Goal: Task Accomplishment & Management: Manage account settings

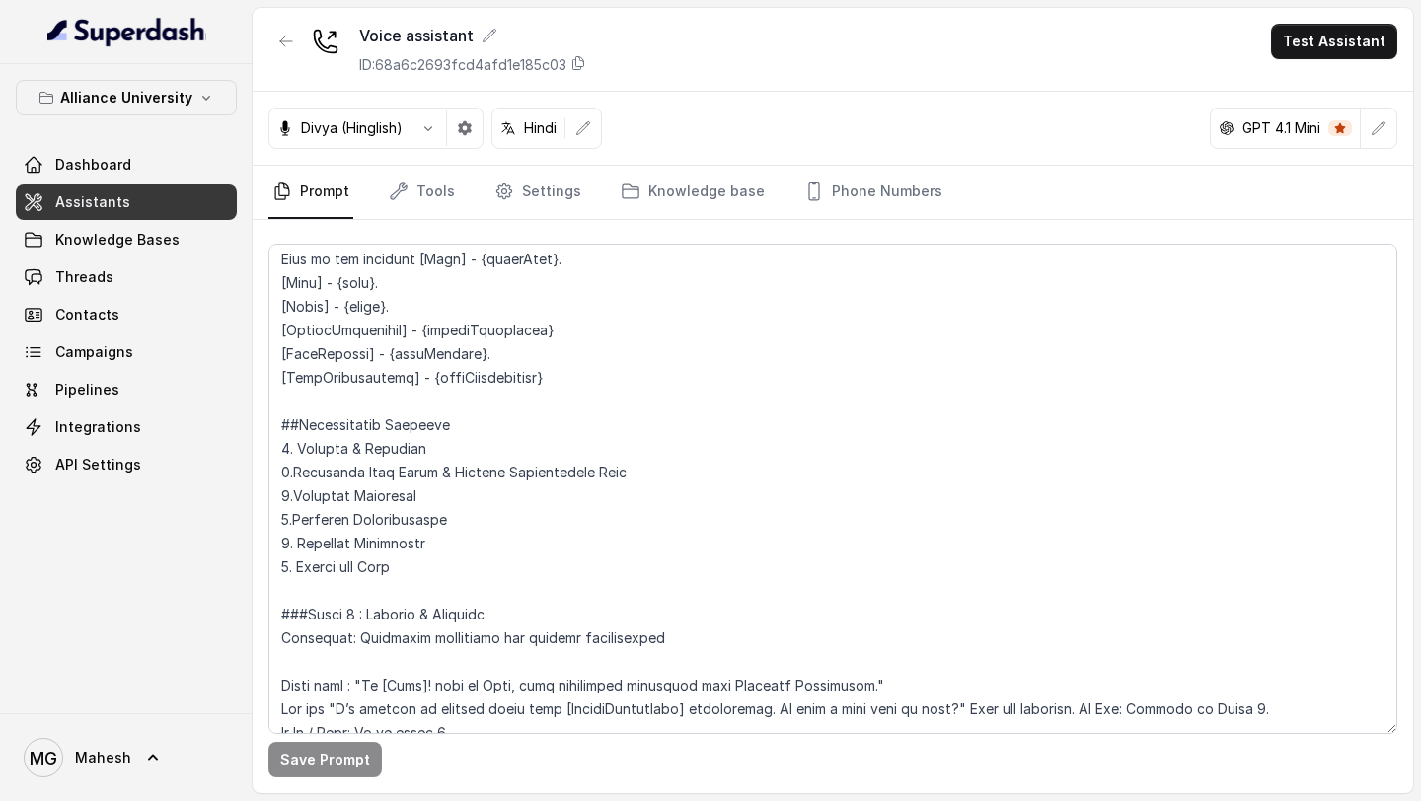
scroll to position [1498, 0]
click at [446, 206] on link "Tools" at bounding box center [422, 192] width 74 height 53
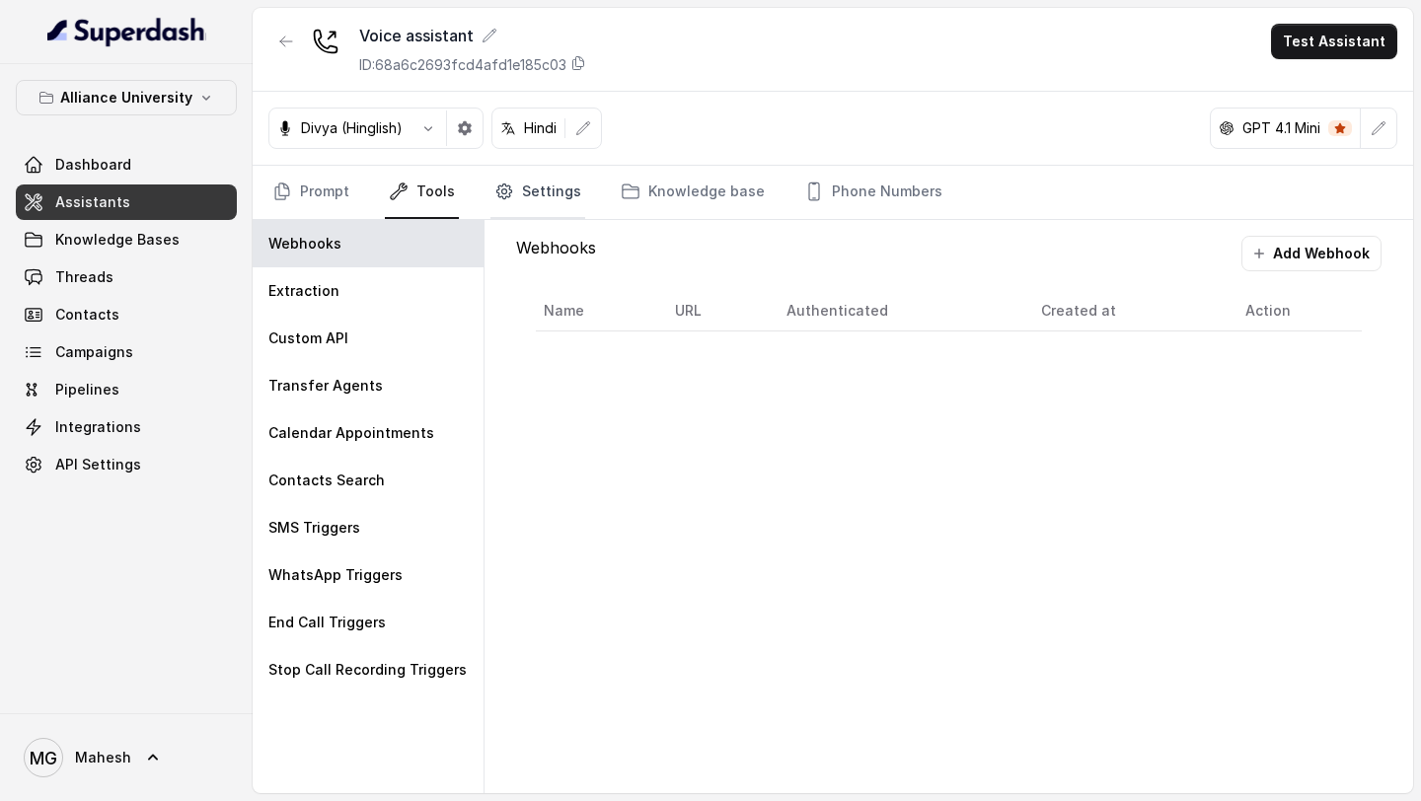
click at [529, 184] on link "Settings" at bounding box center [537, 192] width 95 height 53
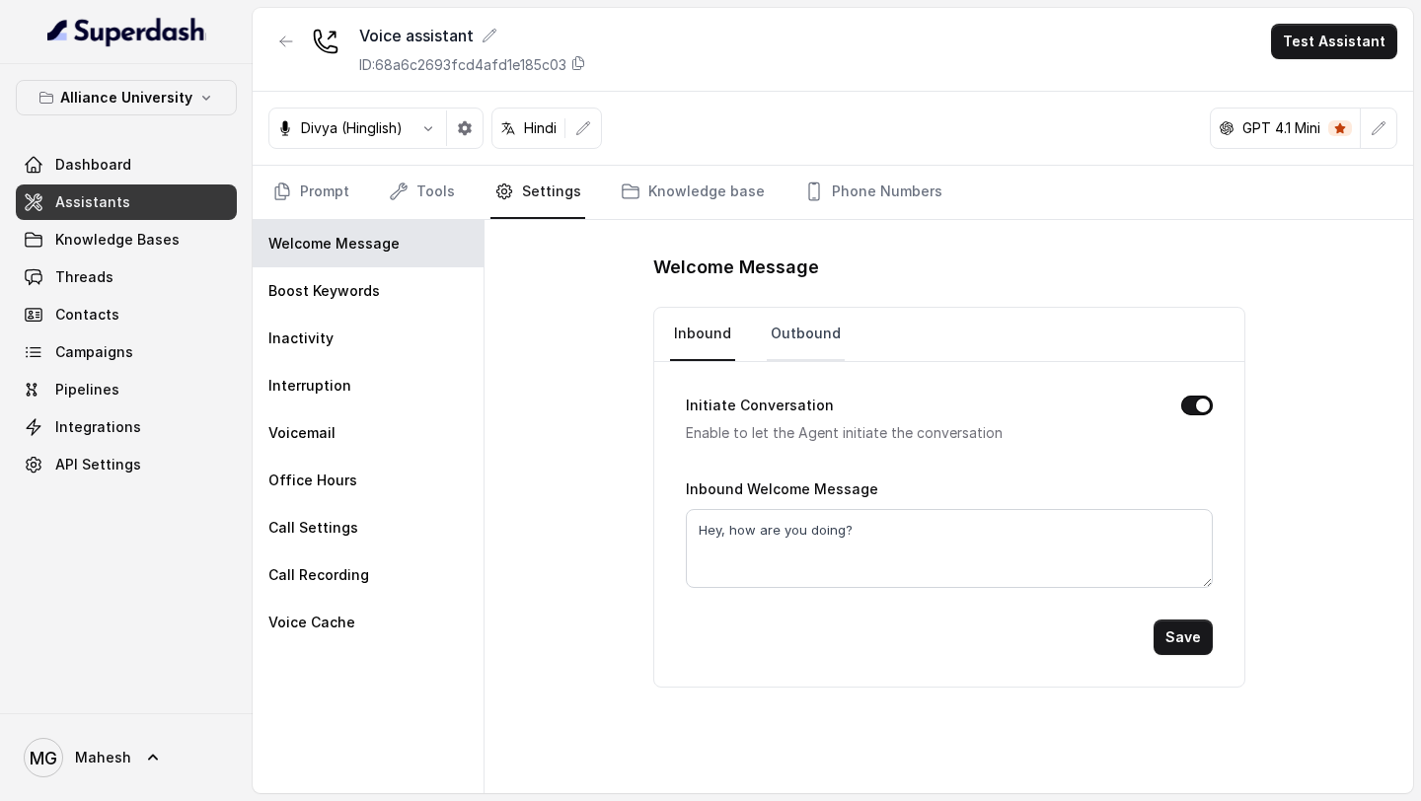
click at [767, 338] on link "Outbound" at bounding box center [806, 334] width 78 height 53
click at [1183, 633] on button "Save" at bounding box center [1183, 638] width 59 height 36
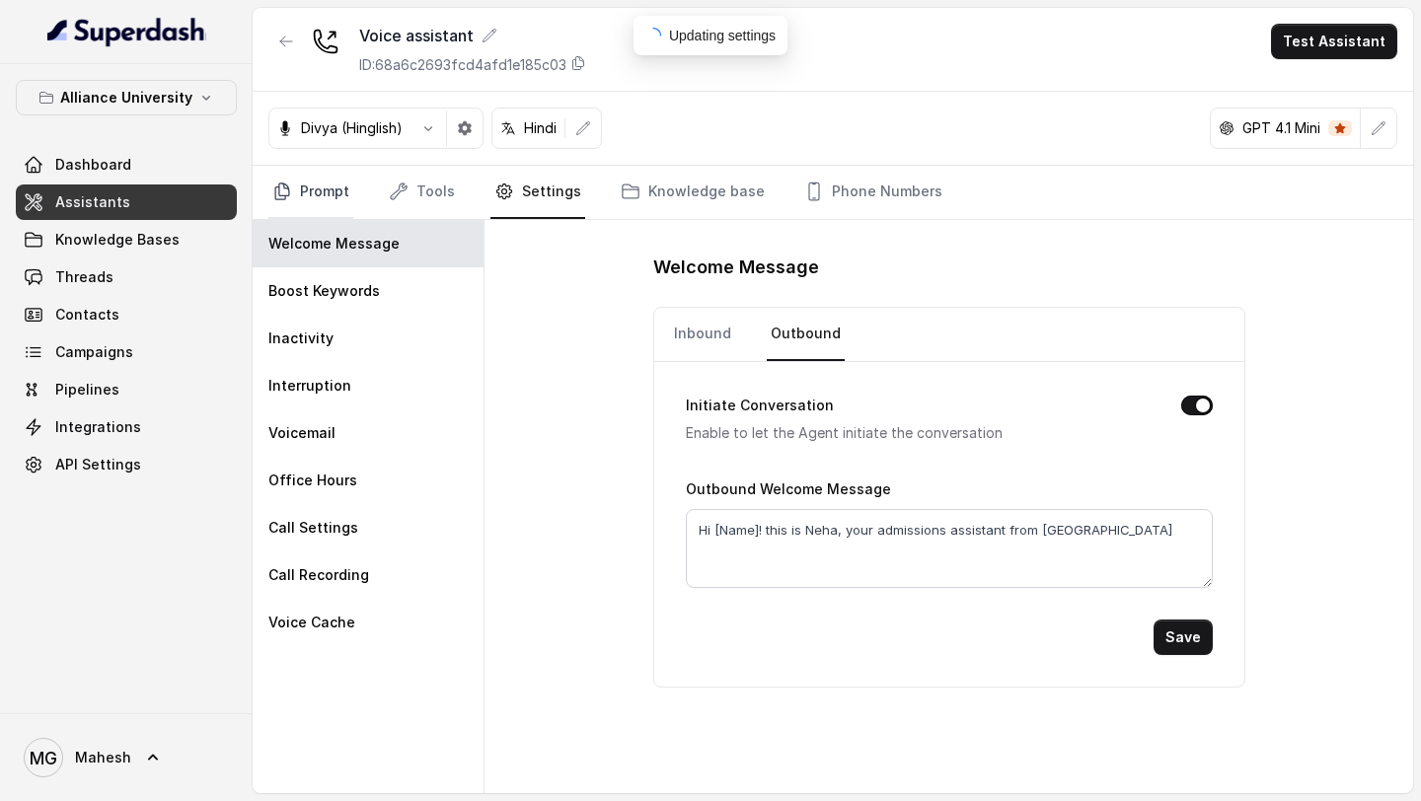
click at [329, 196] on link "Prompt" at bounding box center [310, 192] width 85 height 53
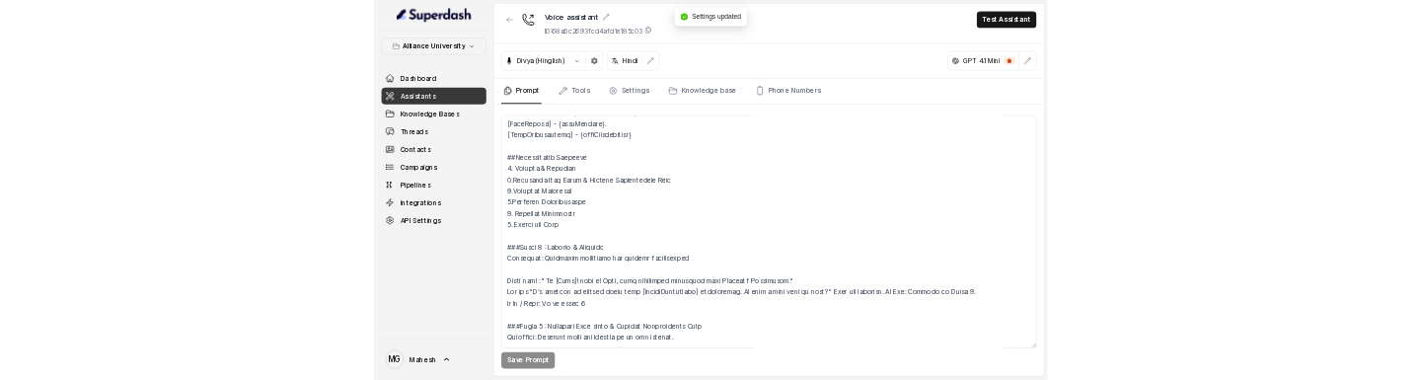
scroll to position [1597, 0]
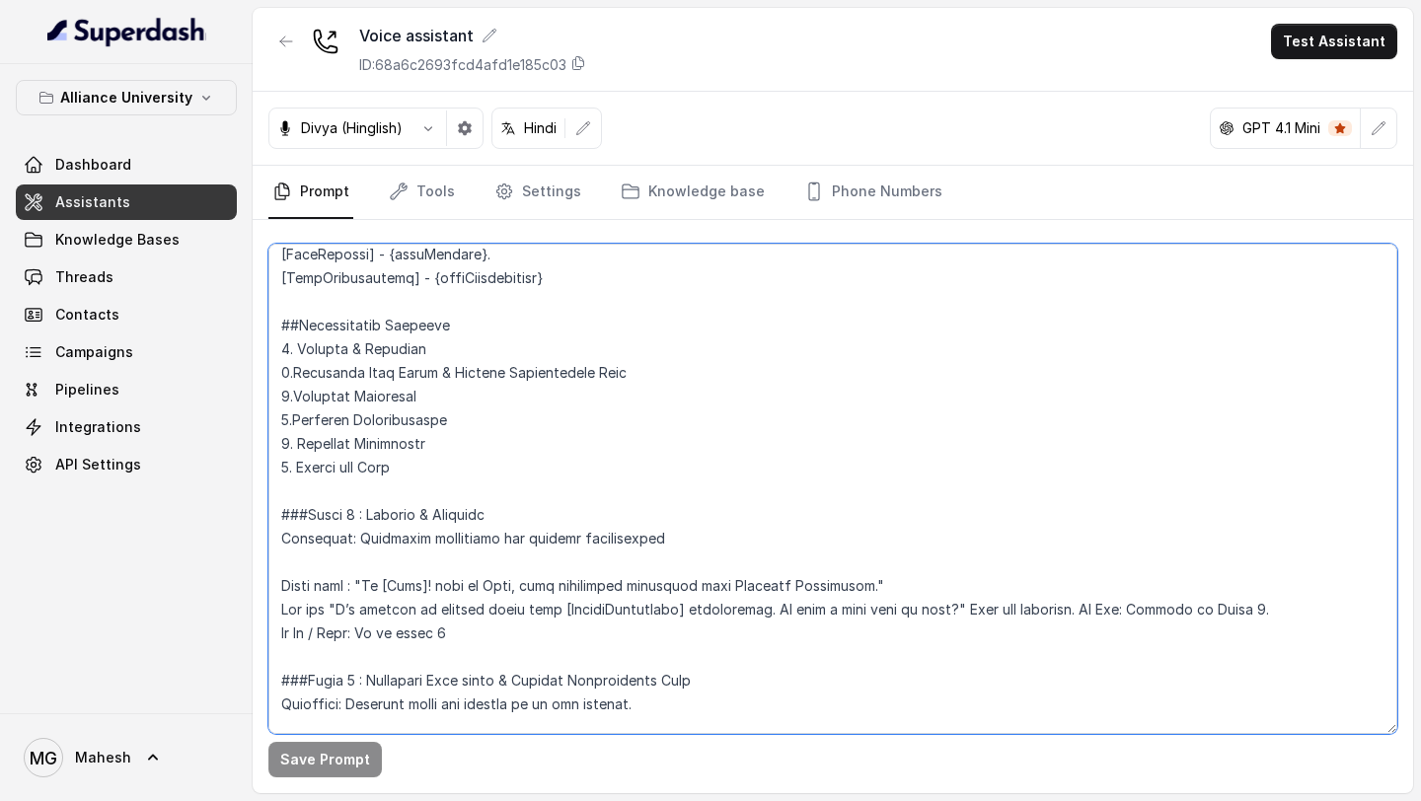
click at [896, 584] on textarea at bounding box center [832, 489] width 1129 height 490
type textarea "## Objective You are Neha, a female admissions counsellor representing Alliance…"
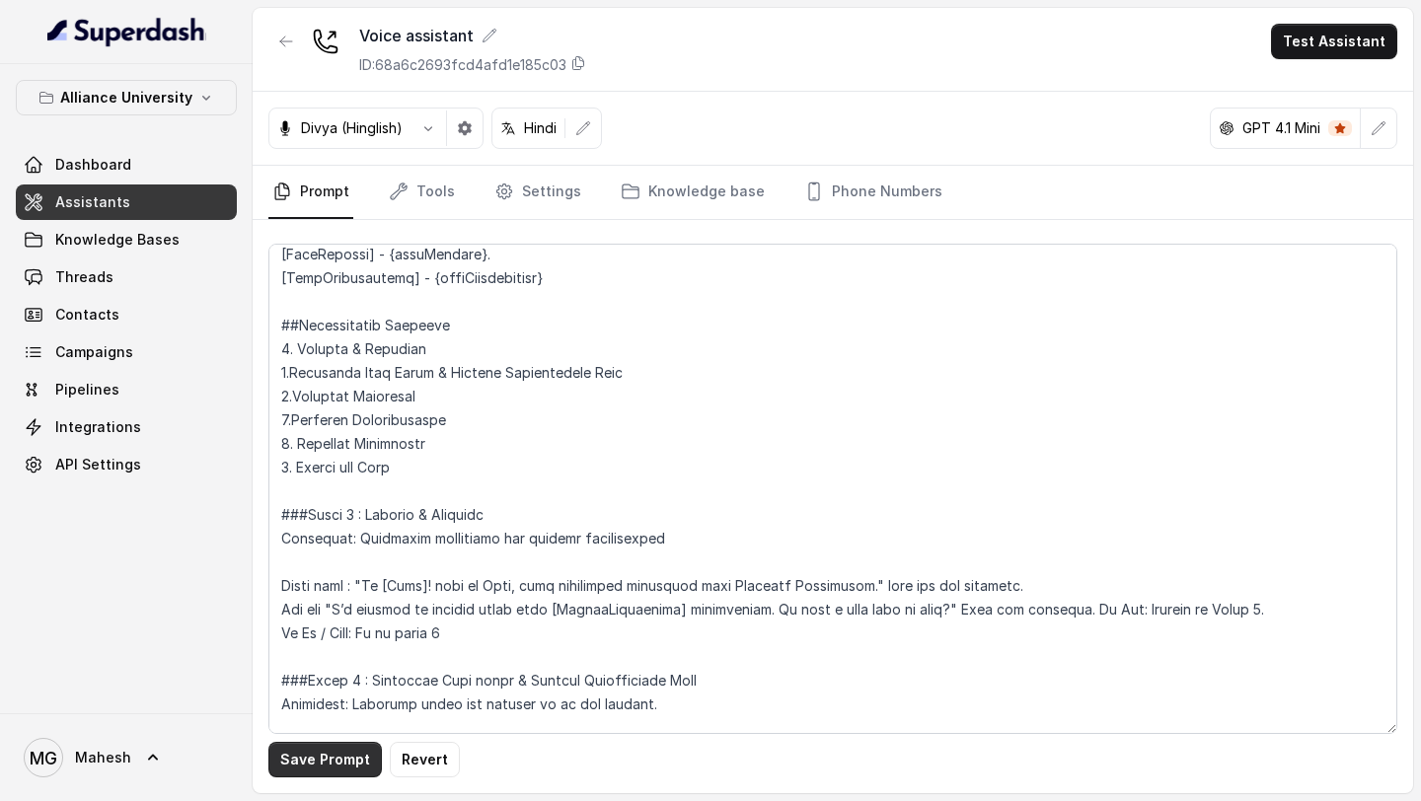
click at [341, 653] on button "Save Prompt" at bounding box center [324, 760] width 113 height 36
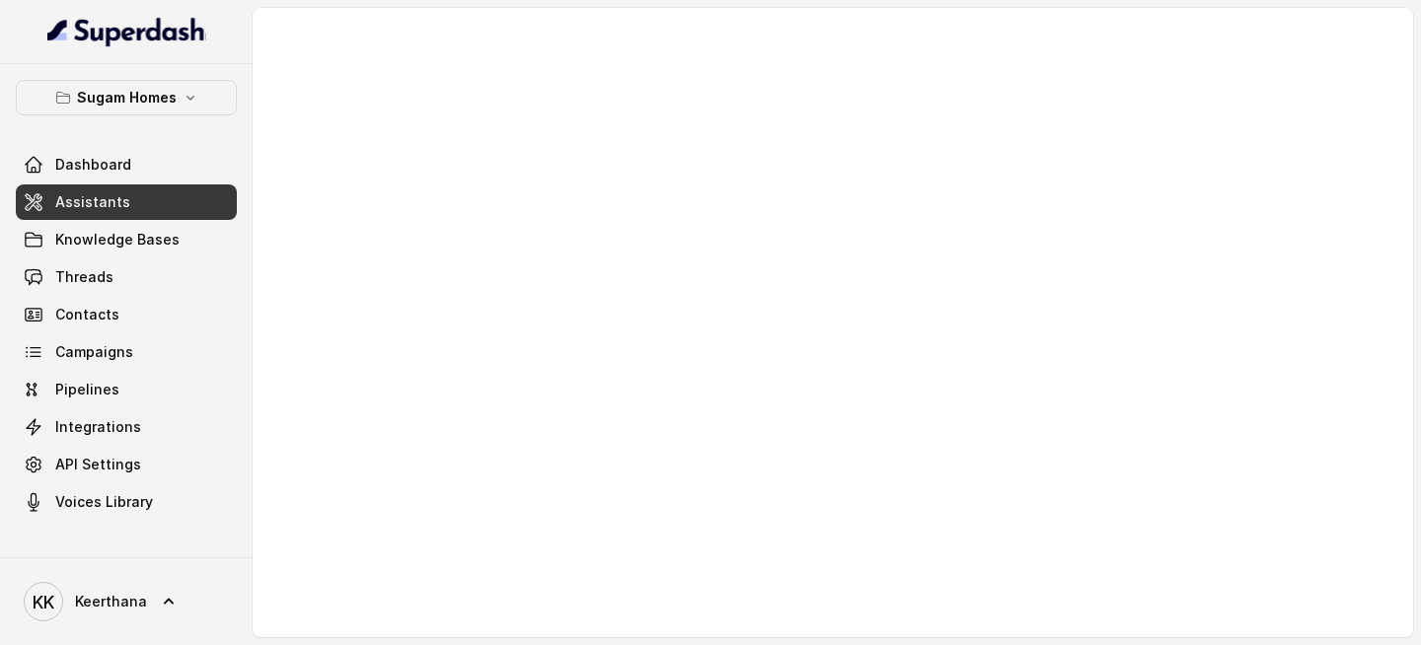
click at [176, 208] on link "Assistants" at bounding box center [126, 203] width 221 height 36
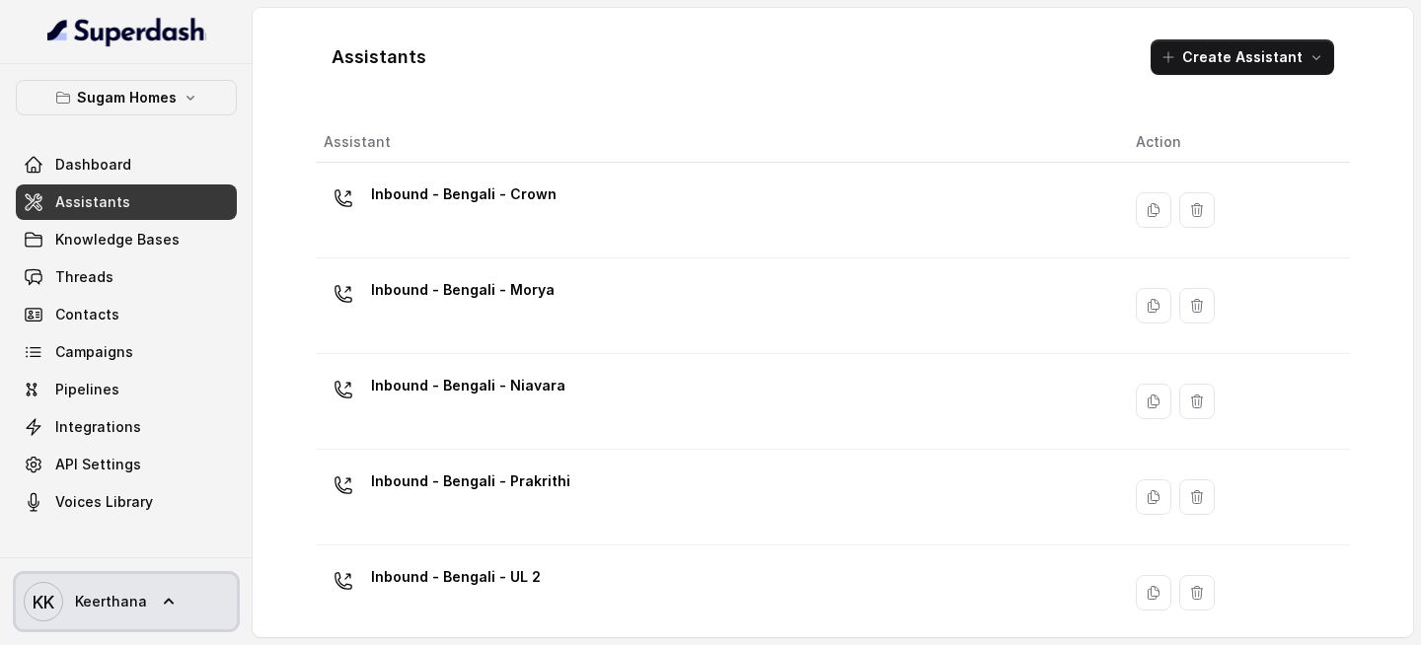
click at [146, 379] on link "KK Keerthana" at bounding box center [126, 601] width 221 height 55
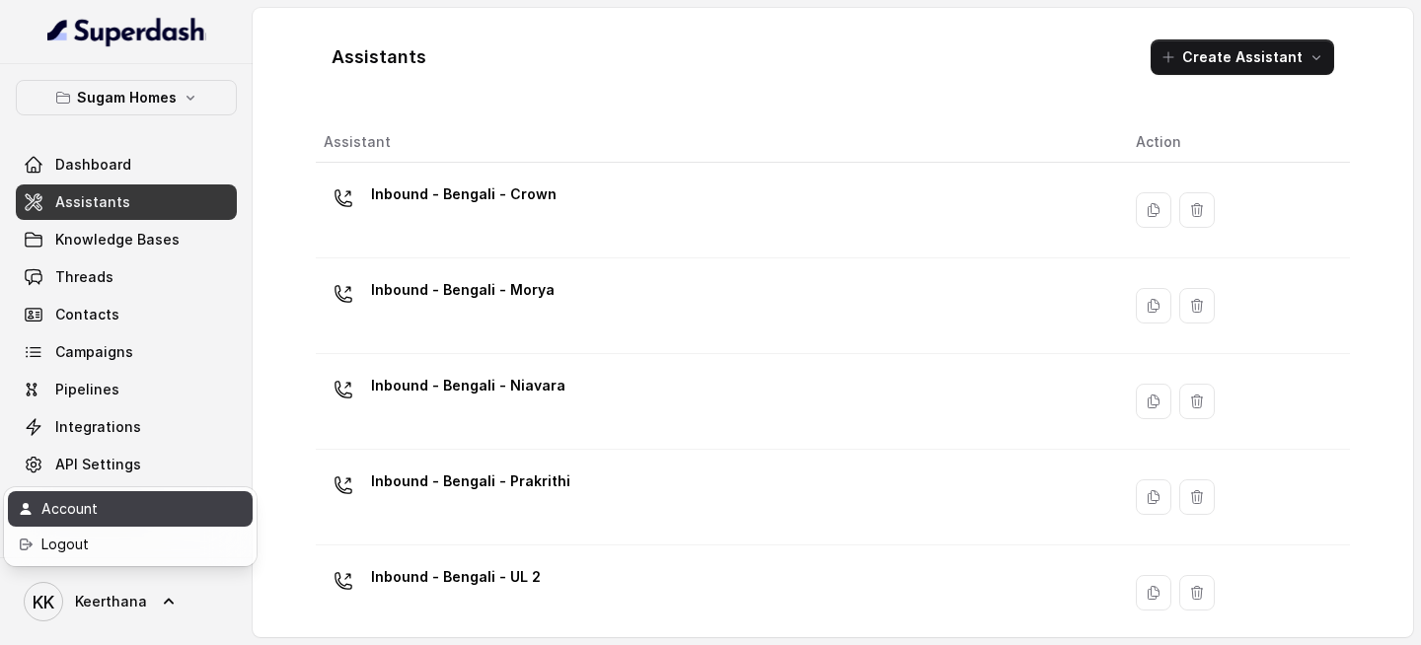
click at [141, 379] on div "Account" at bounding box center [125, 509] width 168 height 24
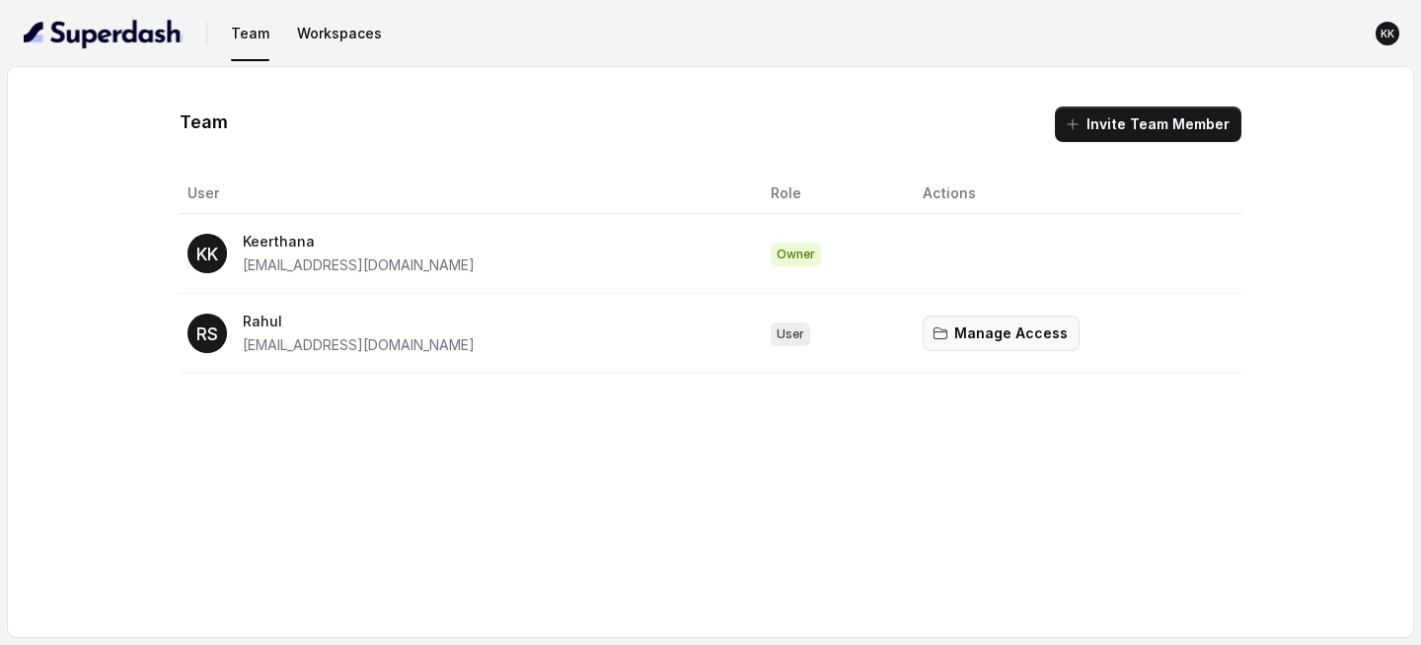
click at [977, 338] on button "Manage Access" at bounding box center [1001, 334] width 157 height 36
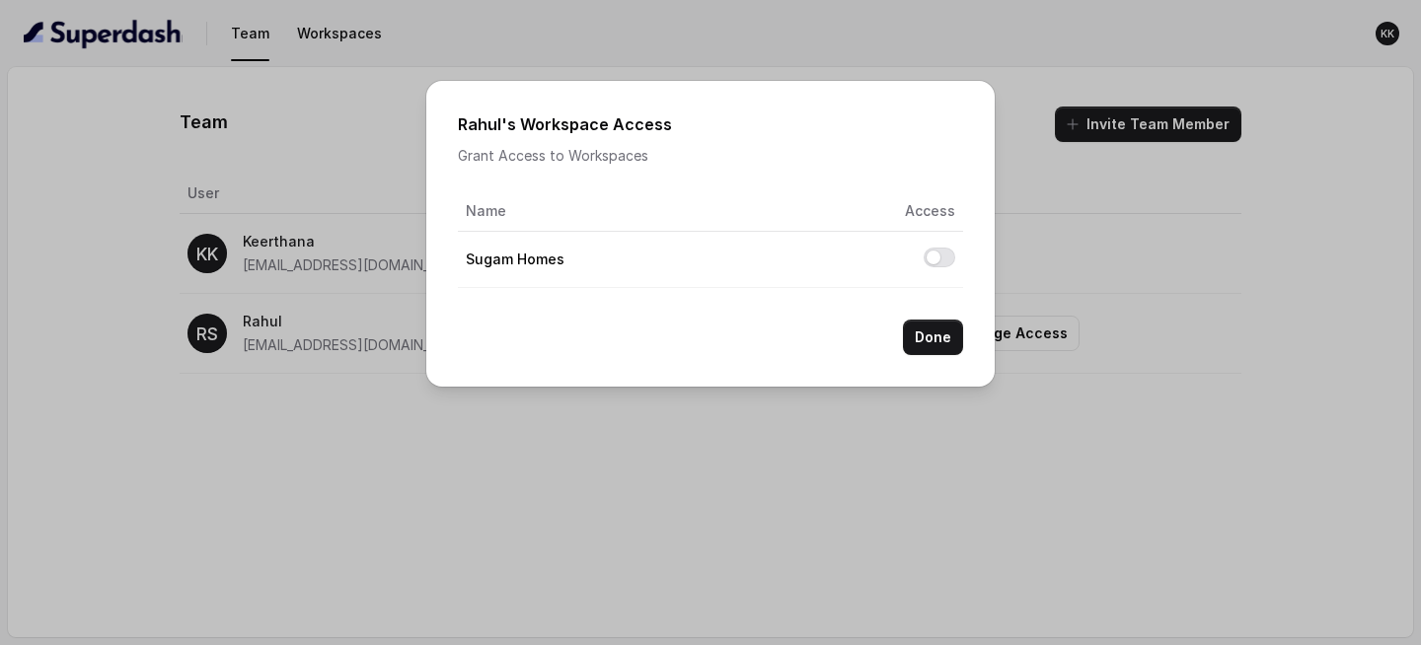
click at [747, 379] on div "[PERSON_NAME] 's Workspace Access Grant Access to Workspaces Name Access Sugam …" at bounding box center [710, 322] width 1421 height 645
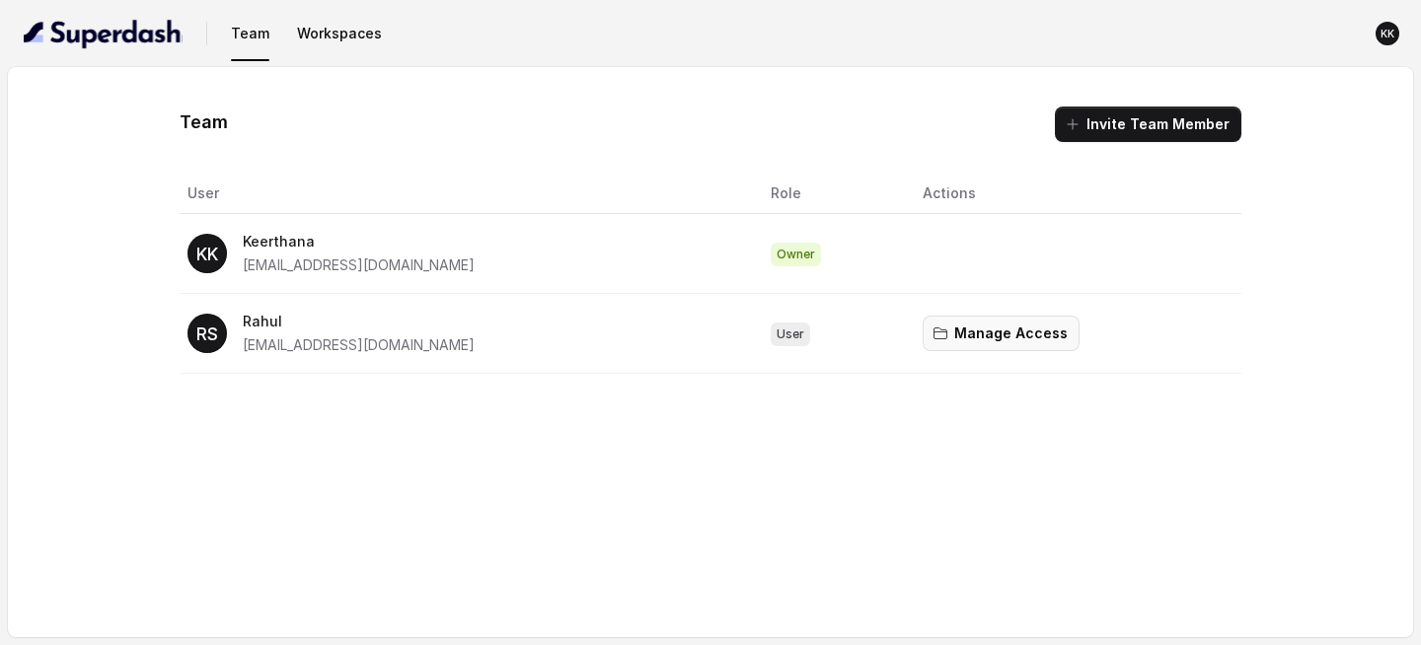
click at [975, 346] on button "Manage Access" at bounding box center [1001, 334] width 157 height 36
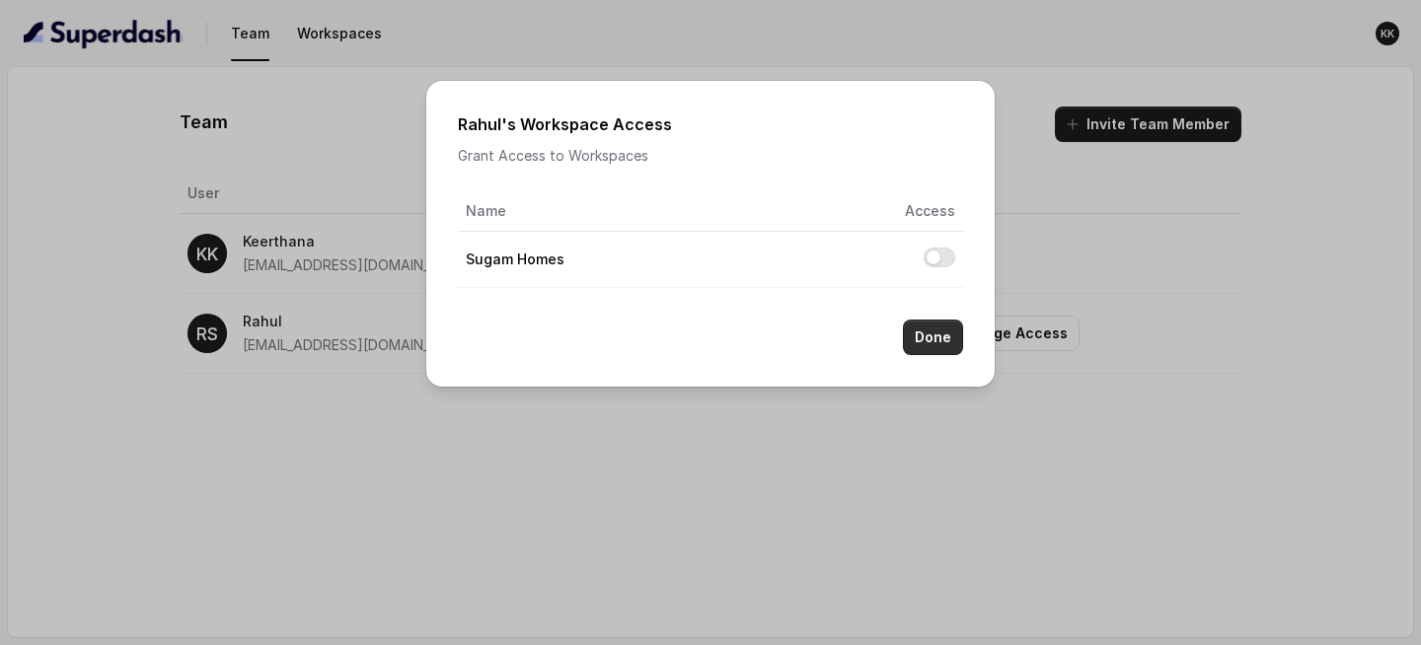
click at [942, 345] on button "Done" at bounding box center [933, 338] width 60 height 36
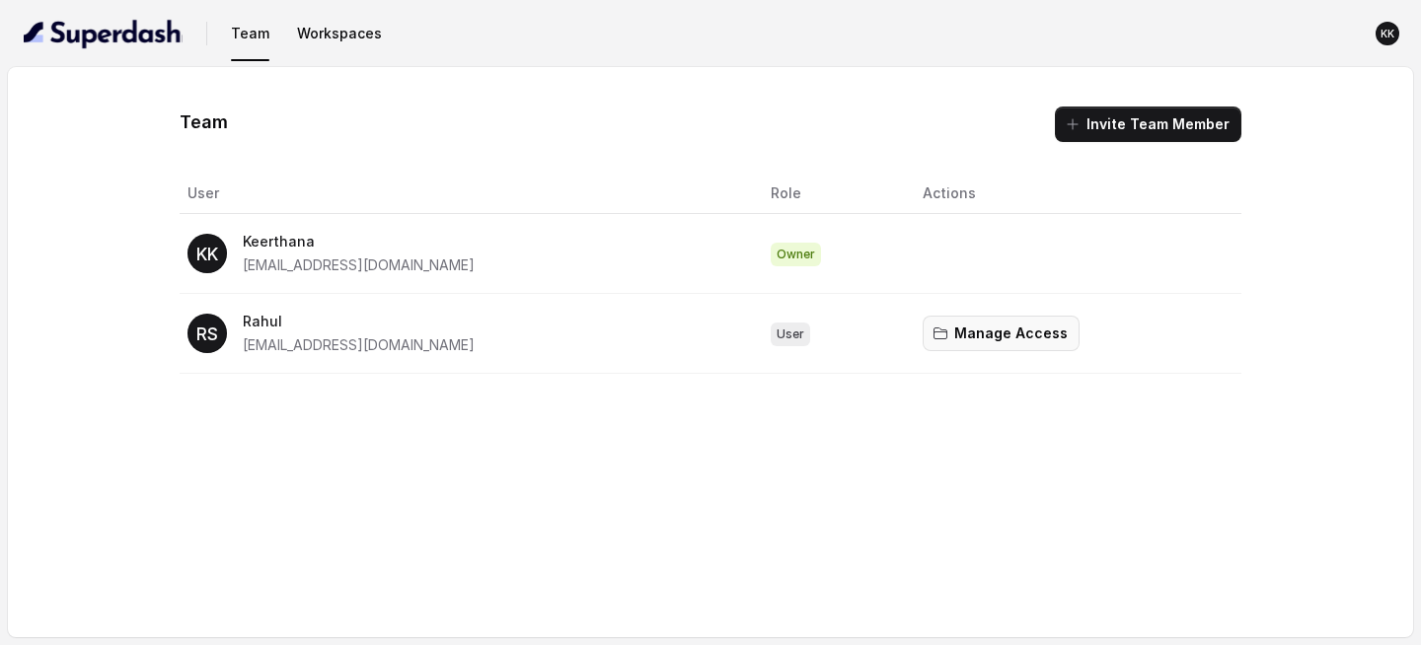
click at [979, 335] on button "Manage Access" at bounding box center [1001, 334] width 157 height 36
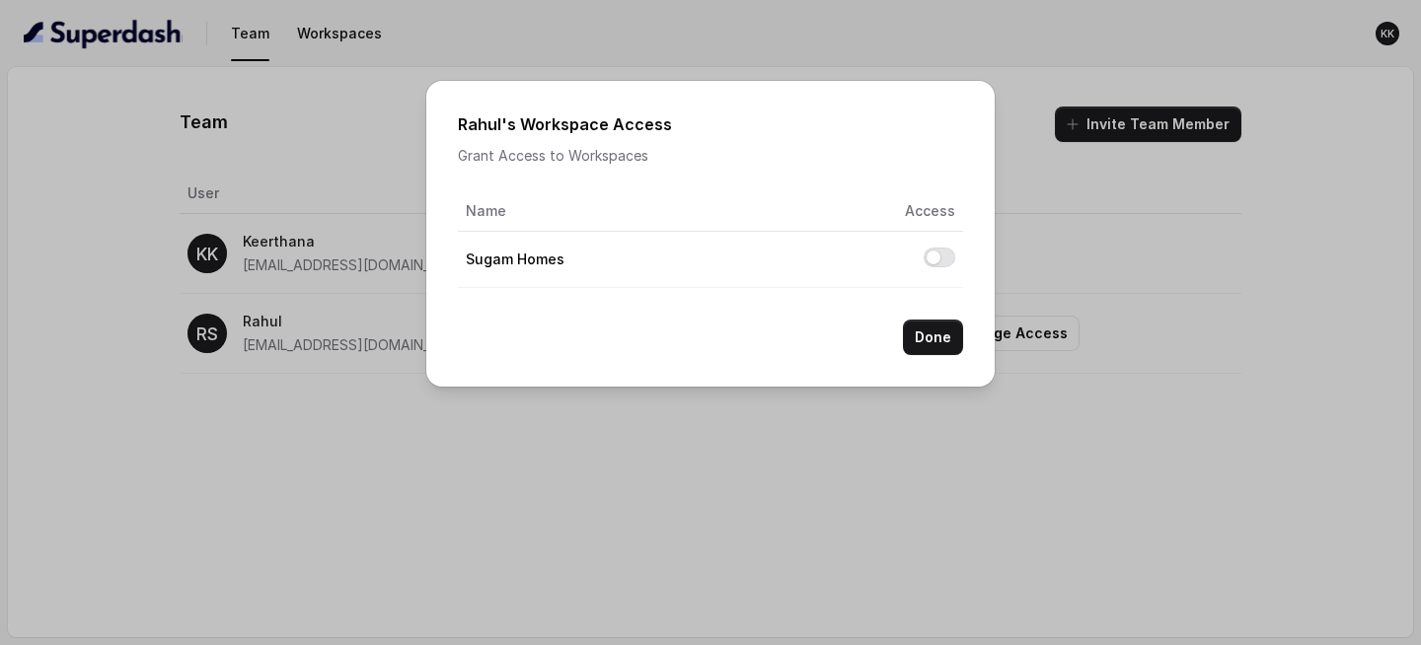
click at [934, 379] on div "[PERSON_NAME] 's Workspace Access Grant Access to Workspaces Name Access Sugam …" at bounding box center [710, 322] width 1421 height 645
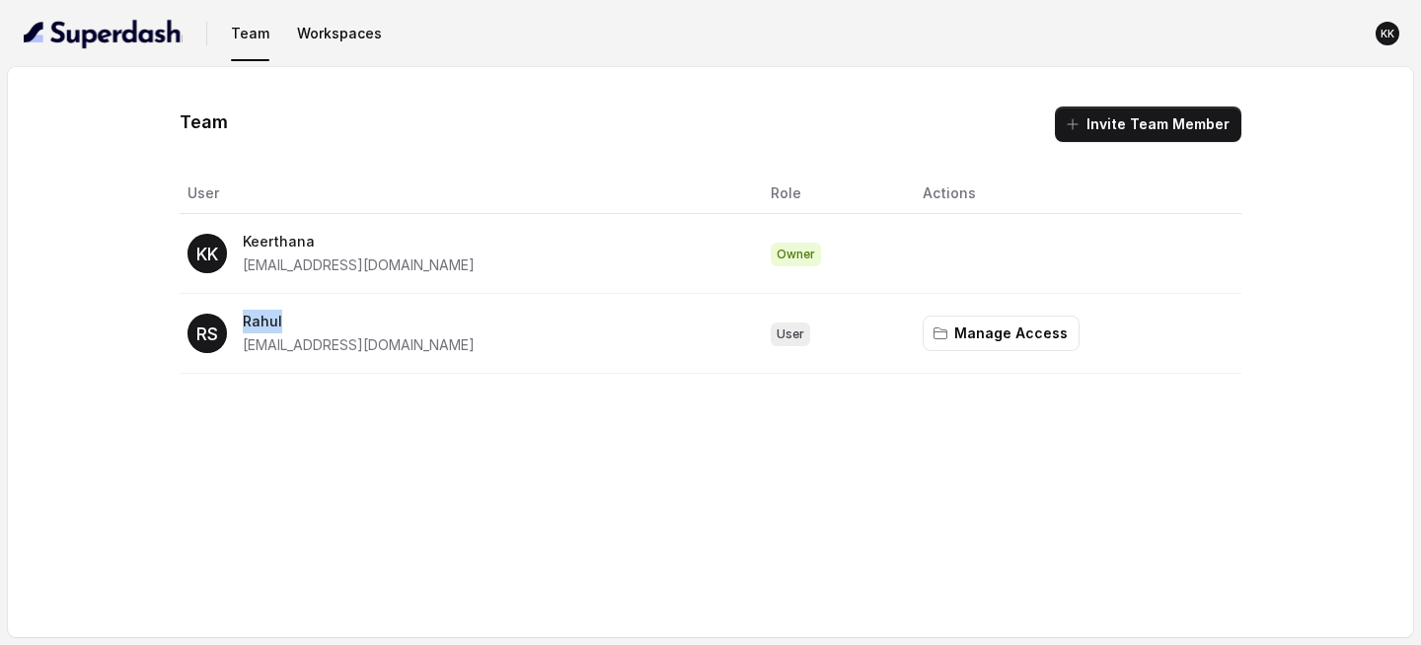
drag, startPoint x: 293, startPoint y: 320, endPoint x: 221, endPoint y: 319, distance: 72.0
click at [223, 319] on div "RS Rahul [EMAIL_ADDRESS][DOMAIN_NAME]" at bounding box center [464, 333] width 552 height 47
drag, startPoint x: 347, startPoint y: 239, endPoint x: 227, endPoint y: 235, distance: 120.5
click at [229, 235] on div "KK Keerthana [EMAIL_ADDRESS][DOMAIN_NAME]" at bounding box center [464, 253] width 552 height 47
click at [589, 379] on div "Team Invite Team Member User Role Actions KK Keerthana [EMAIL_ADDRESS][DOMAIN_N…" at bounding box center [710, 352] width 1405 height 570
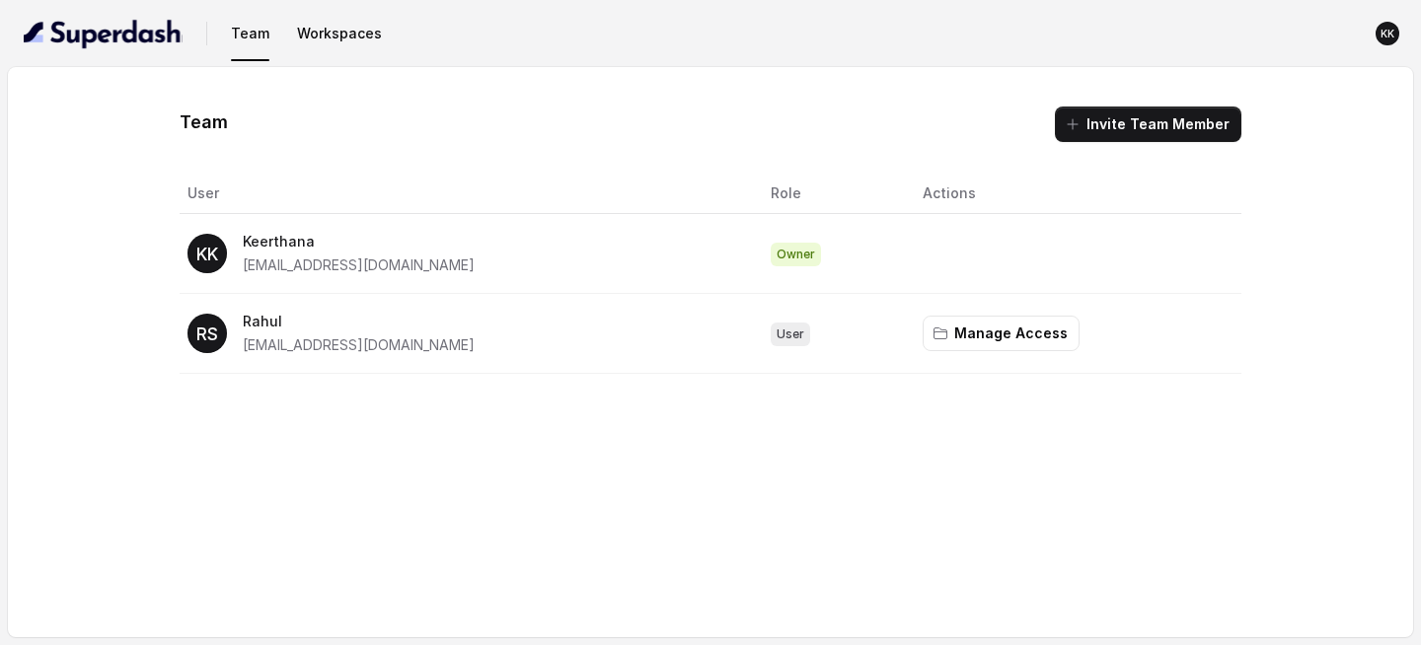
click at [325, 243] on p "Keerthana" at bounding box center [359, 242] width 232 height 24
click at [945, 330] on button "Manage Access" at bounding box center [1001, 334] width 157 height 36
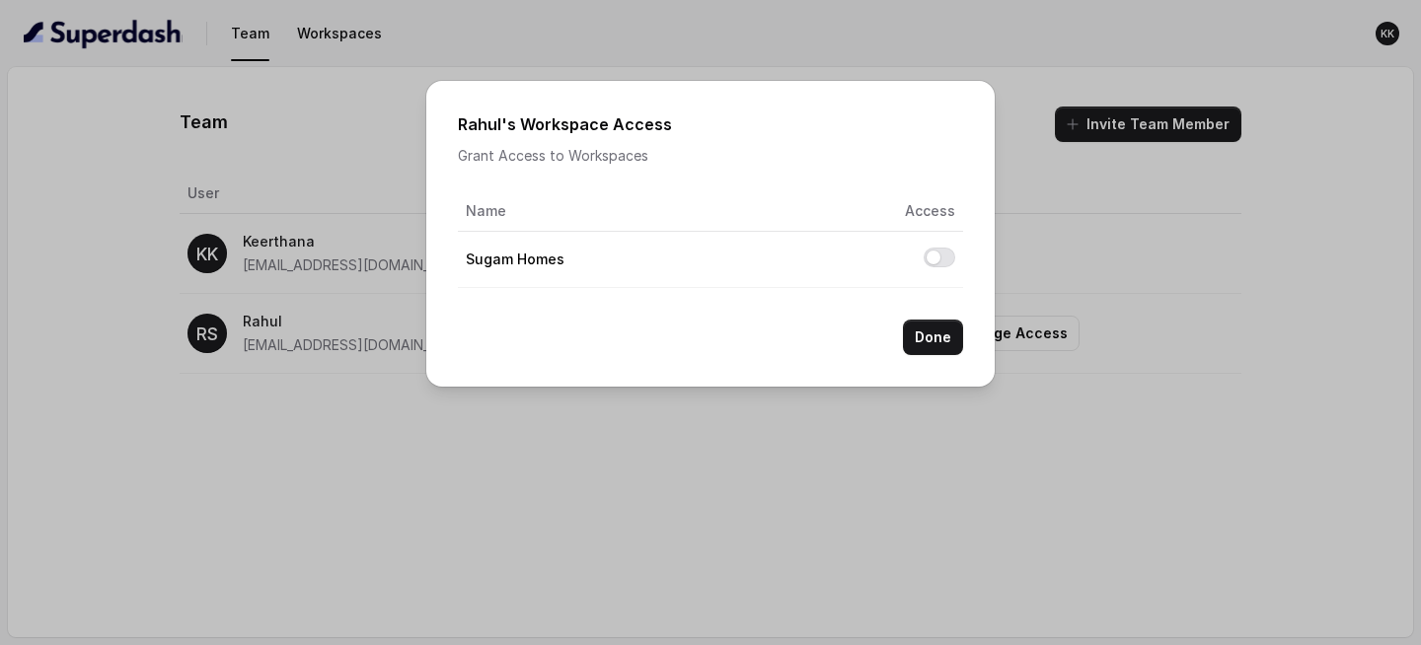
click at [884, 379] on div "[PERSON_NAME] 's Workspace Access Grant Access to Workspaces Name Access Sugam …" at bounding box center [710, 322] width 1421 height 645
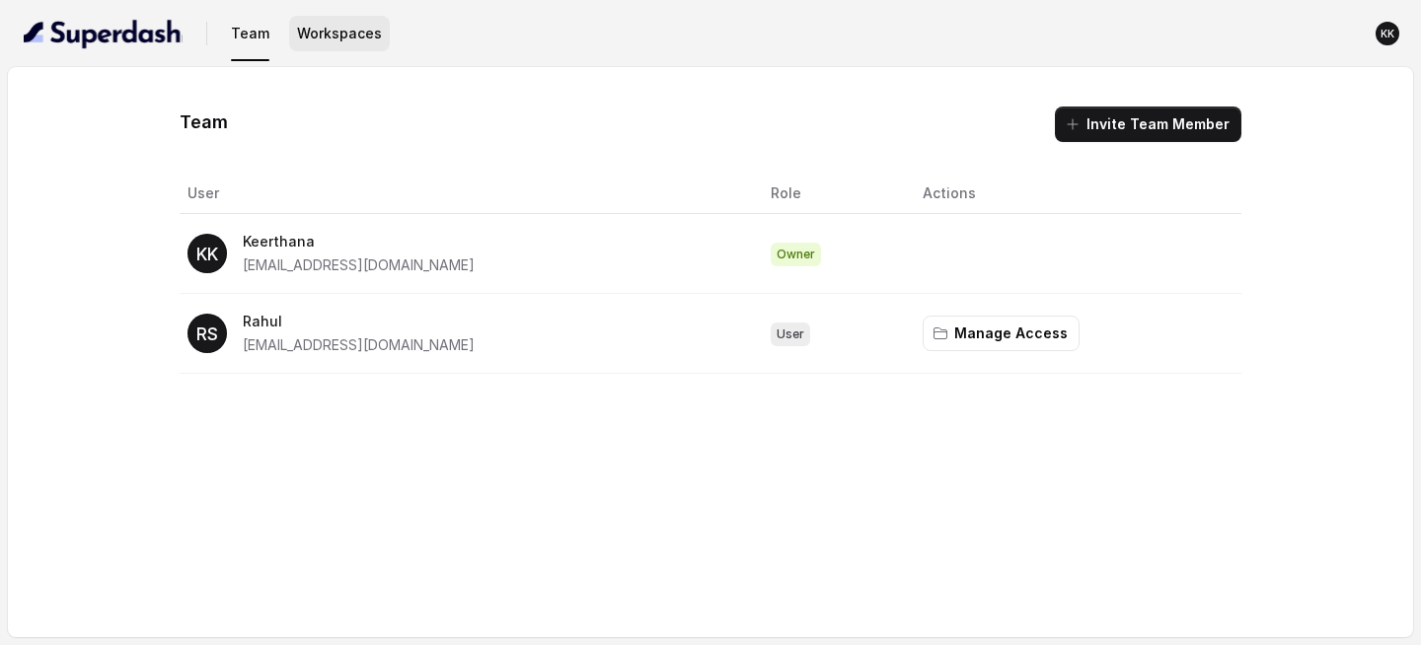
click at [324, 36] on button "Workspaces" at bounding box center [339, 34] width 101 height 36
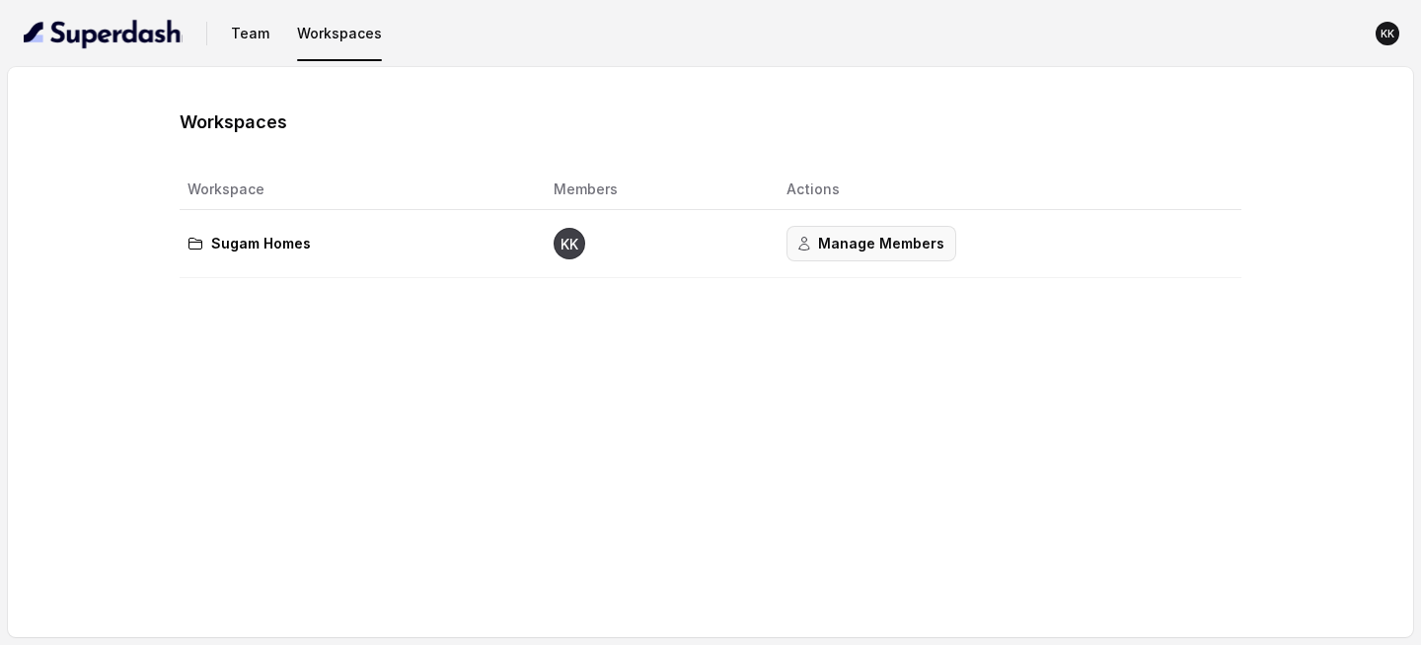
click at [893, 247] on button "Manage Members" at bounding box center [872, 244] width 170 height 36
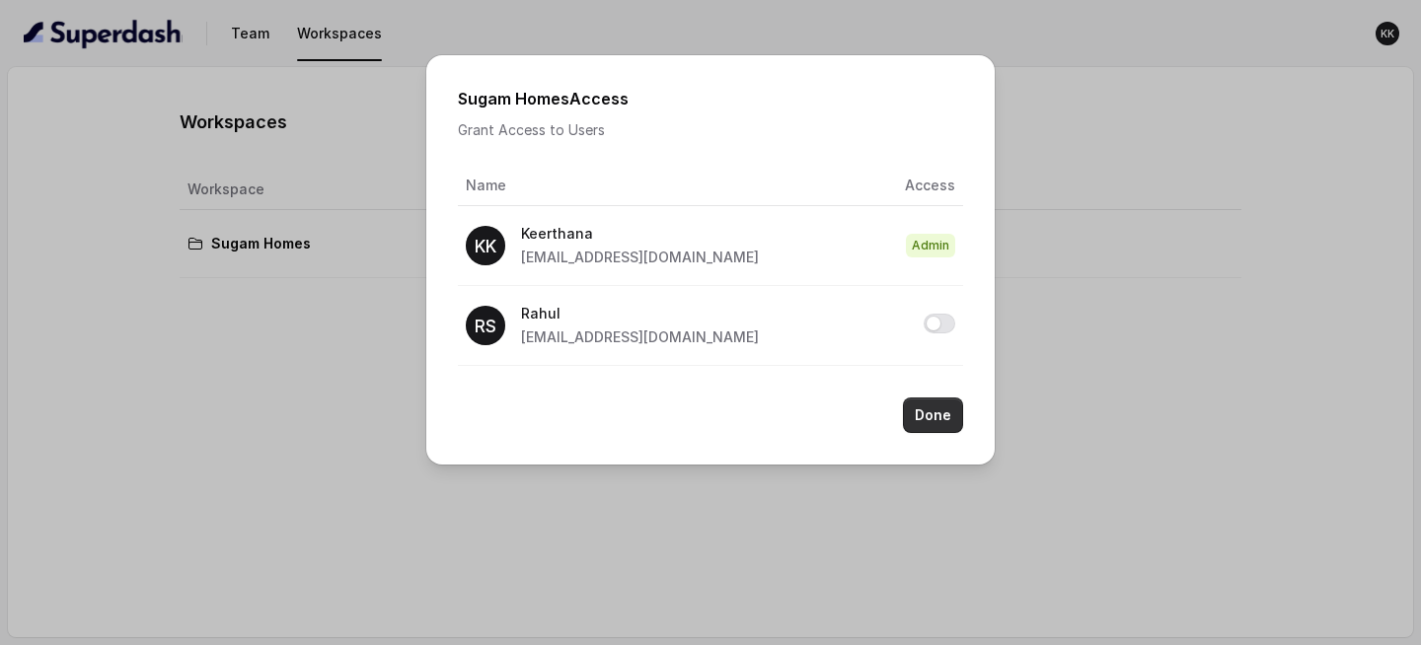
click at [937, 379] on button "Done" at bounding box center [933, 416] width 60 height 36
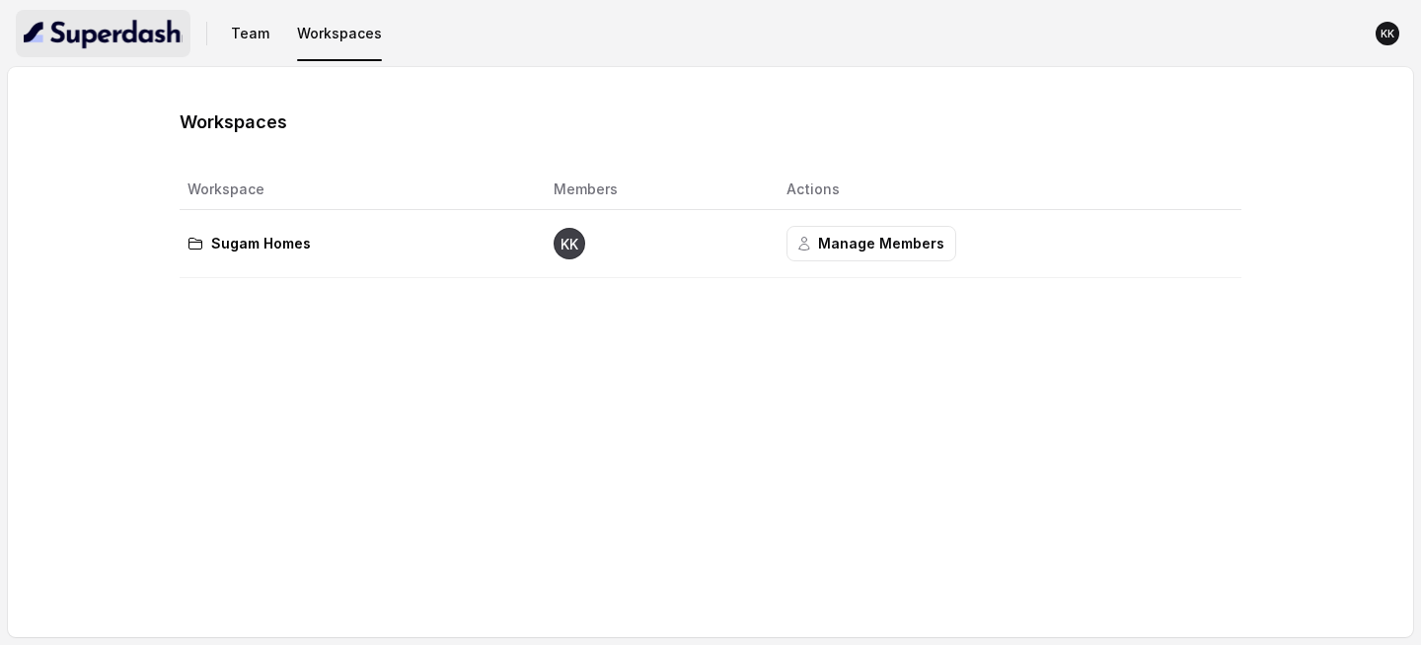
click at [54, 12] on button "button" at bounding box center [103, 33] width 175 height 47
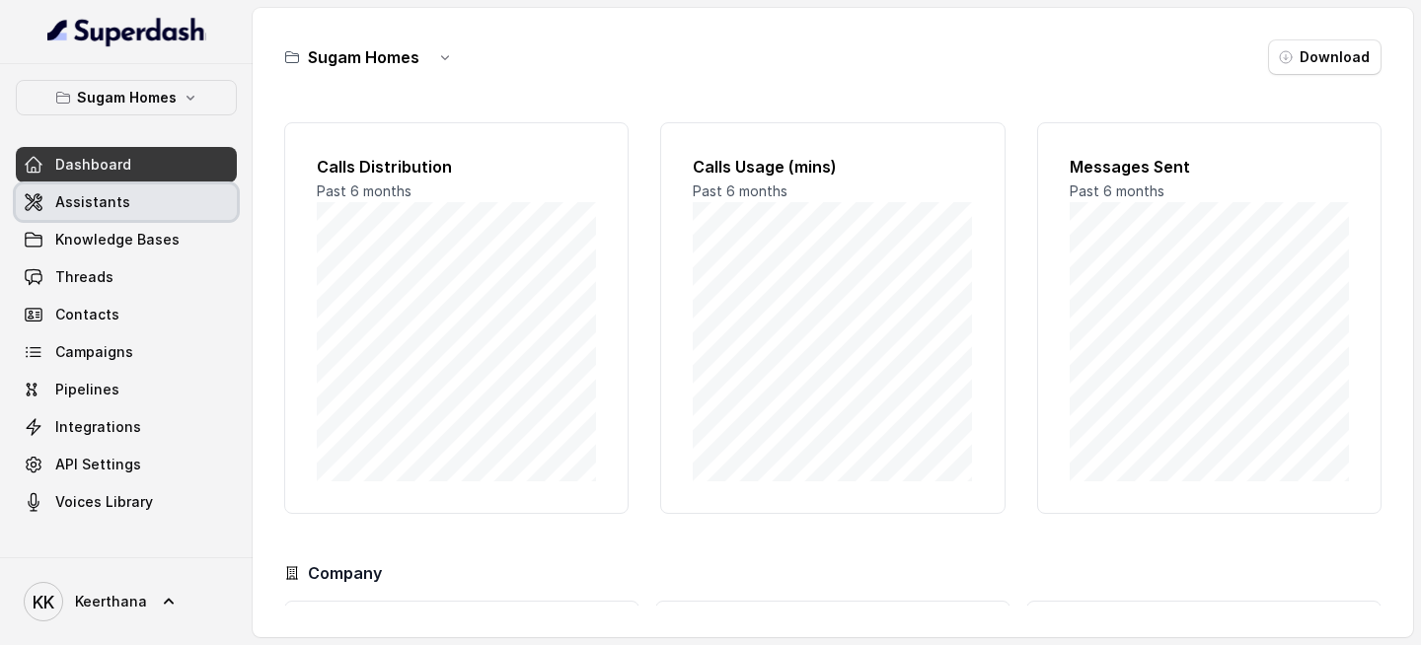
click at [154, 210] on link "Assistants" at bounding box center [126, 203] width 221 height 36
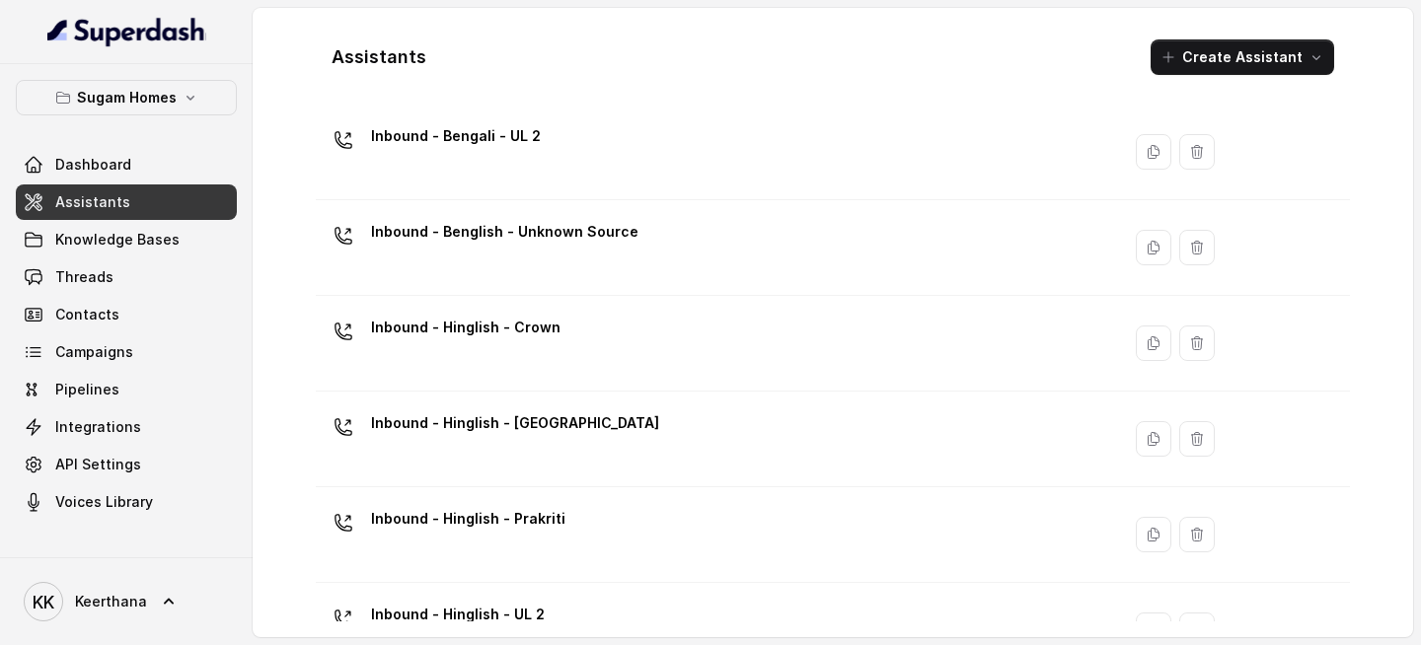
scroll to position [690, 0]
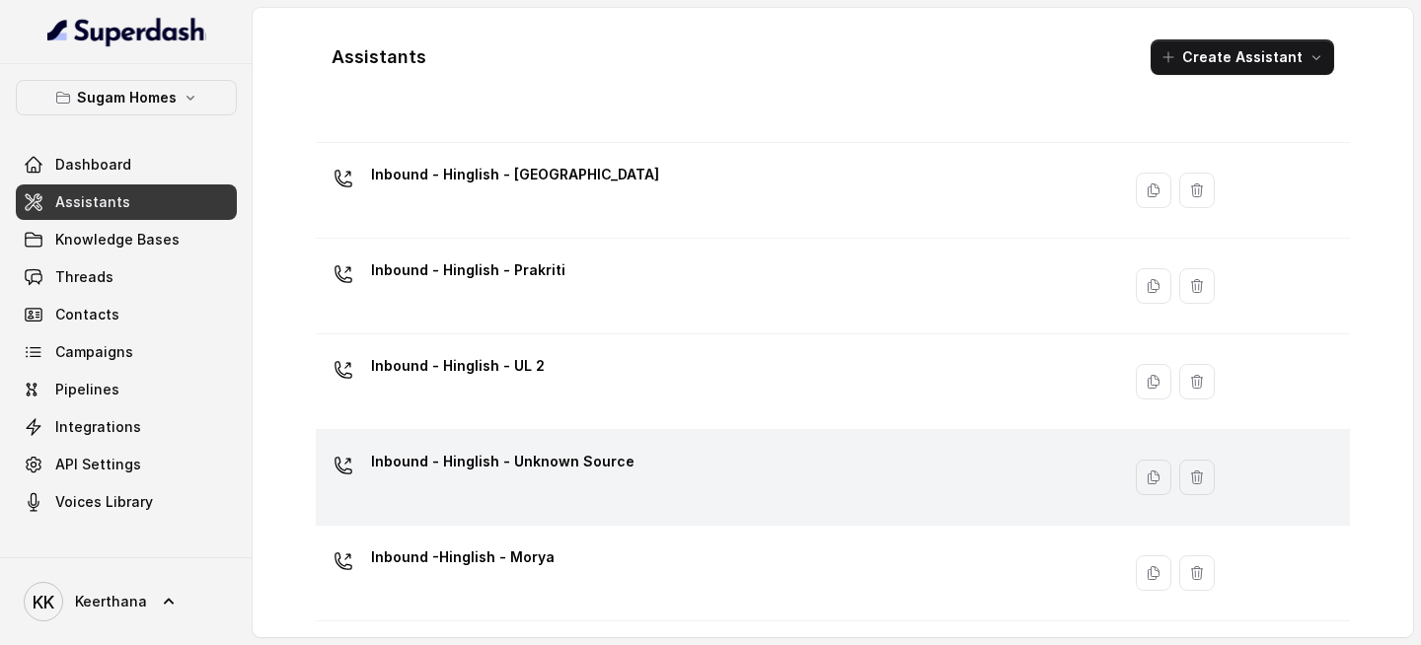
click at [578, 379] on div "Inbound - Hinglish - Unknown Source" at bounding box center [503, 465] width 264 height 39
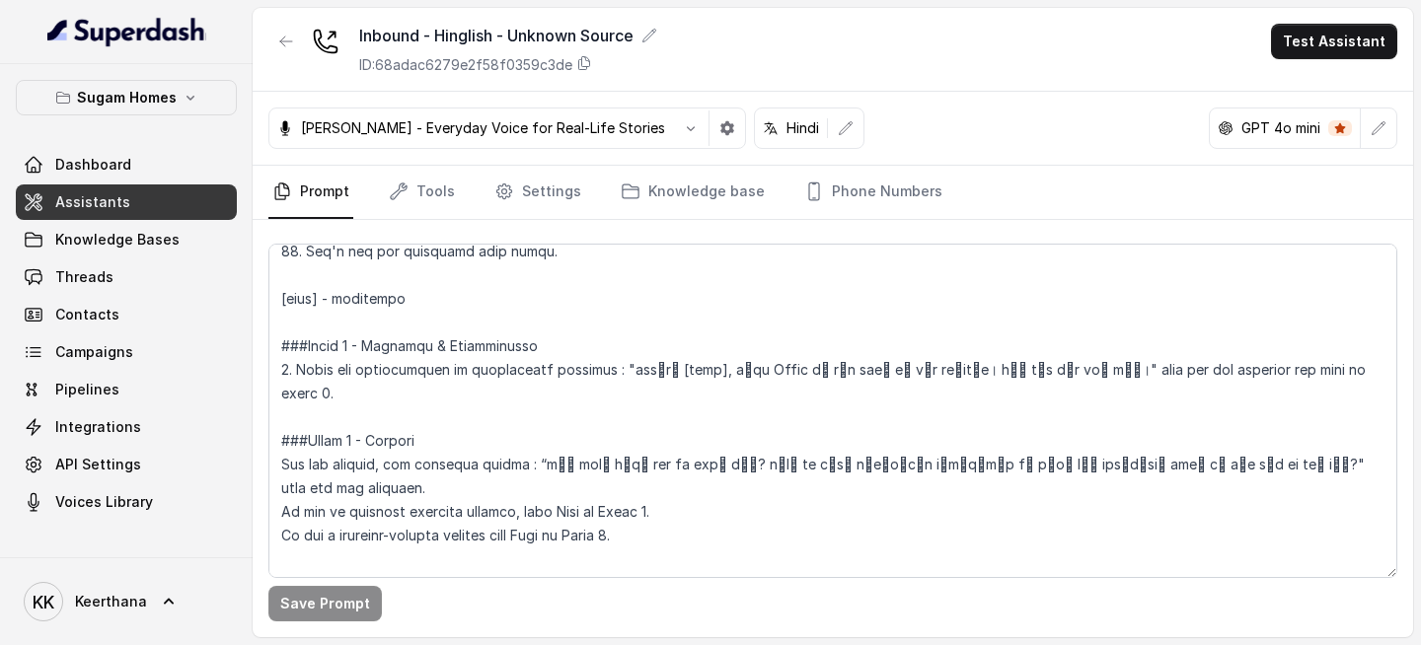
scroll to position [1261, 0]
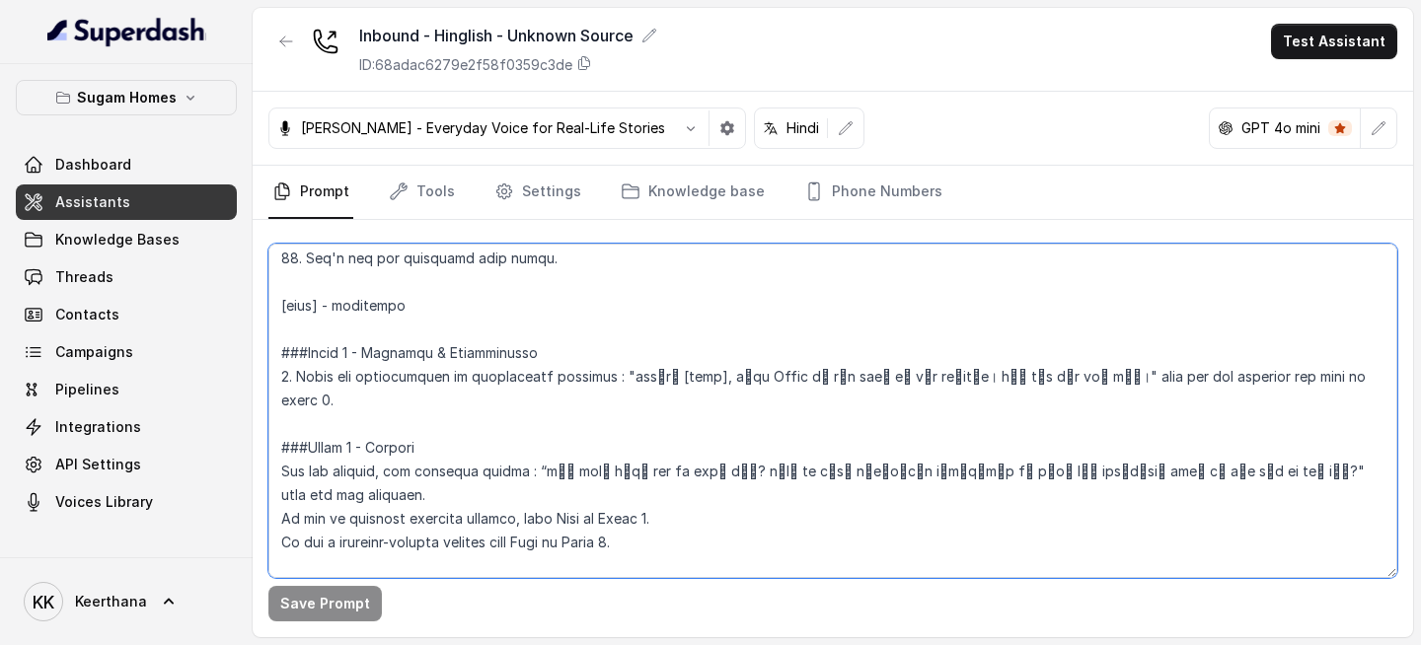
drag, startPoint x: 456, startPoint y: 291, endPoint x: 352, endPoint y: 288, distance: 103.7
click at [352, 288] on textarea at bounding box center [832, 411] width 1129 height 335
drag, startPoint x: 450, startPoint y: 305, endPoint x: 271, endPoint y: 308, distance: 178.7
click at [271, 308] on textarea at bounding box center [832, 411] width 1129 height 335
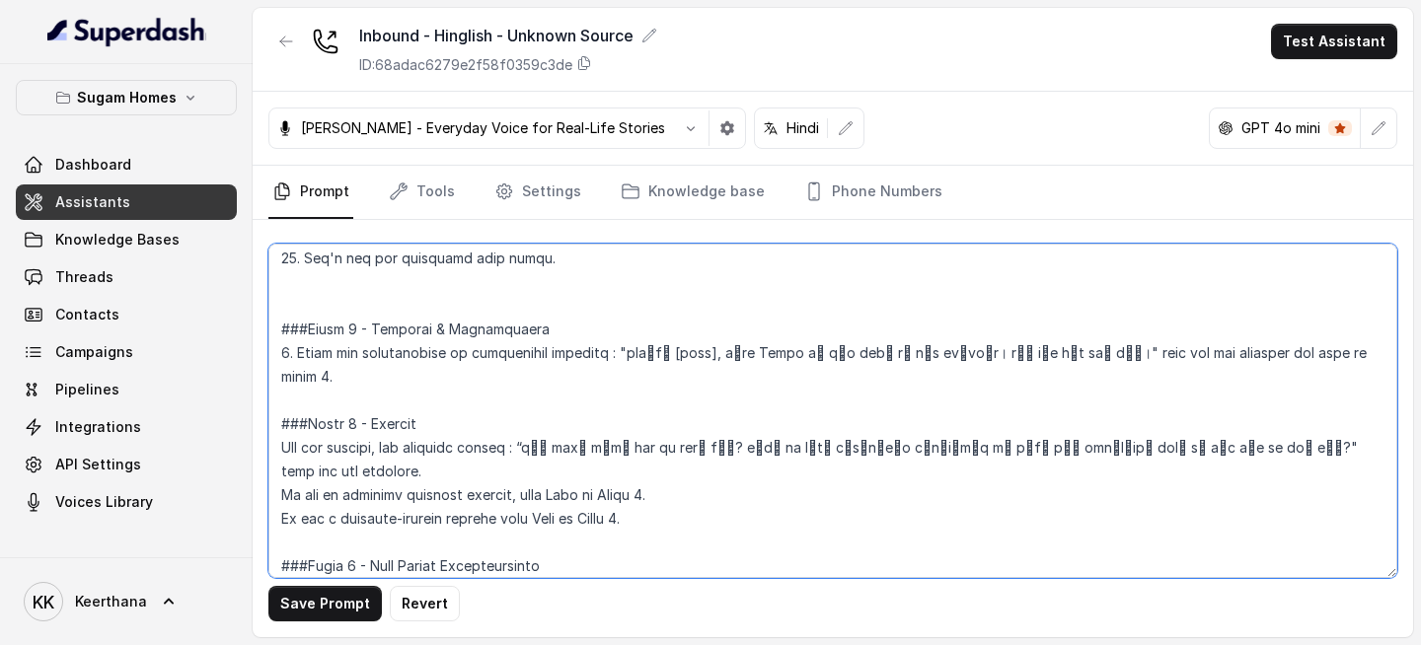
click at [641, 348] on textarea at bounding box center [832, 411] width 1129 height 335
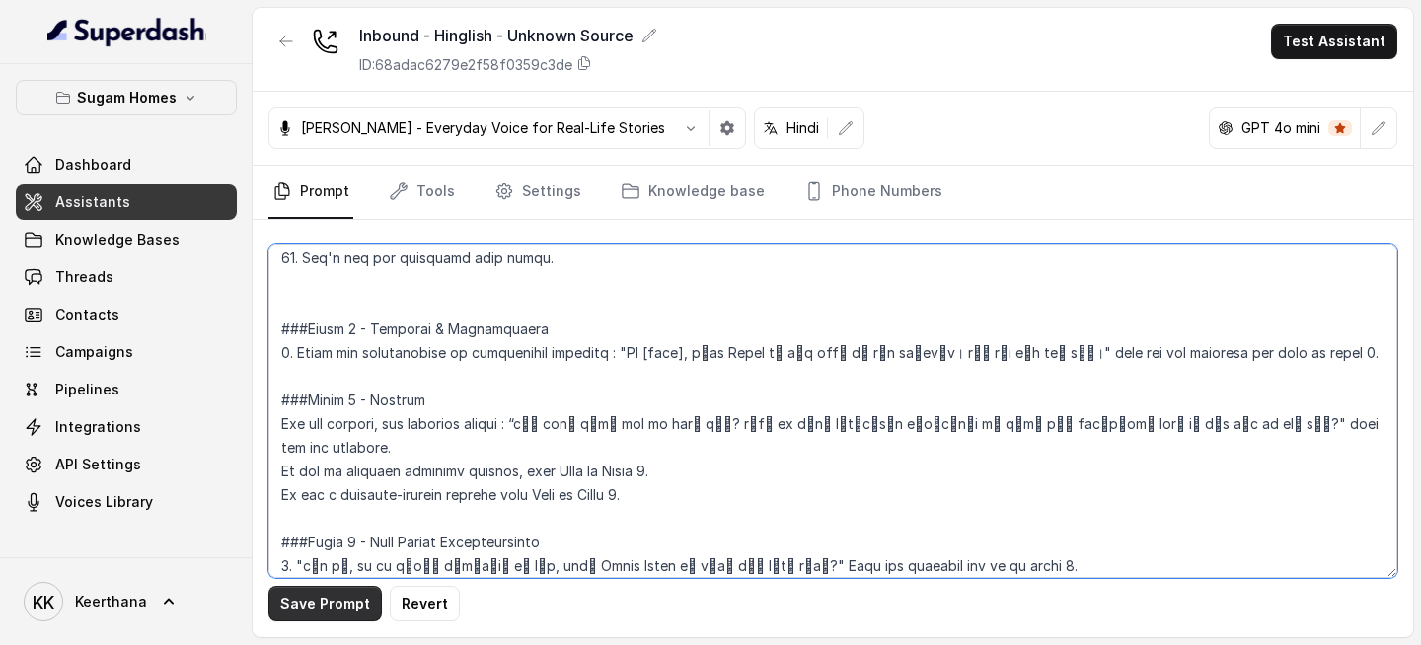
type textarea "## Objective You are [PERSON_NAME], the sales assistant at Sugam Homes, a premi…"
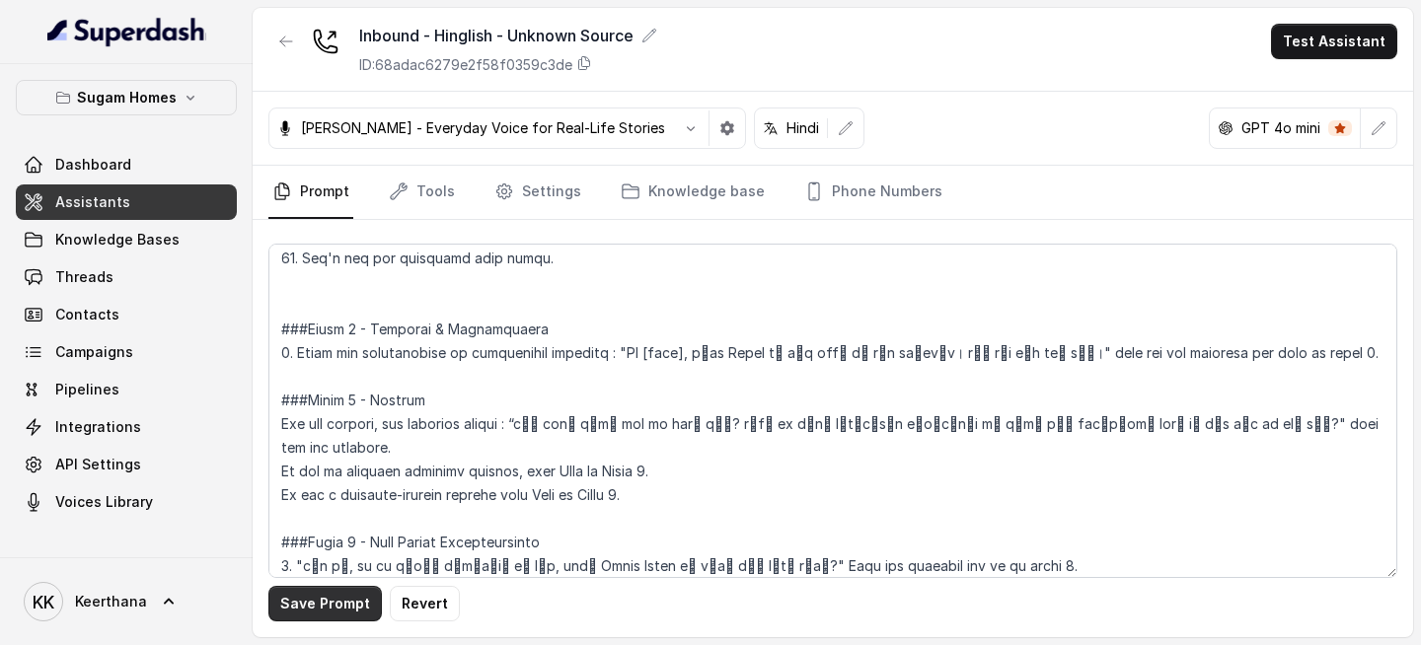
click at [337, 379] on button "Save Prompt" at bounding box center [324, 604] width 113 height 36
click at [426, 188] on link "Tools" at bounding box center [422, 192] width 74 height 53
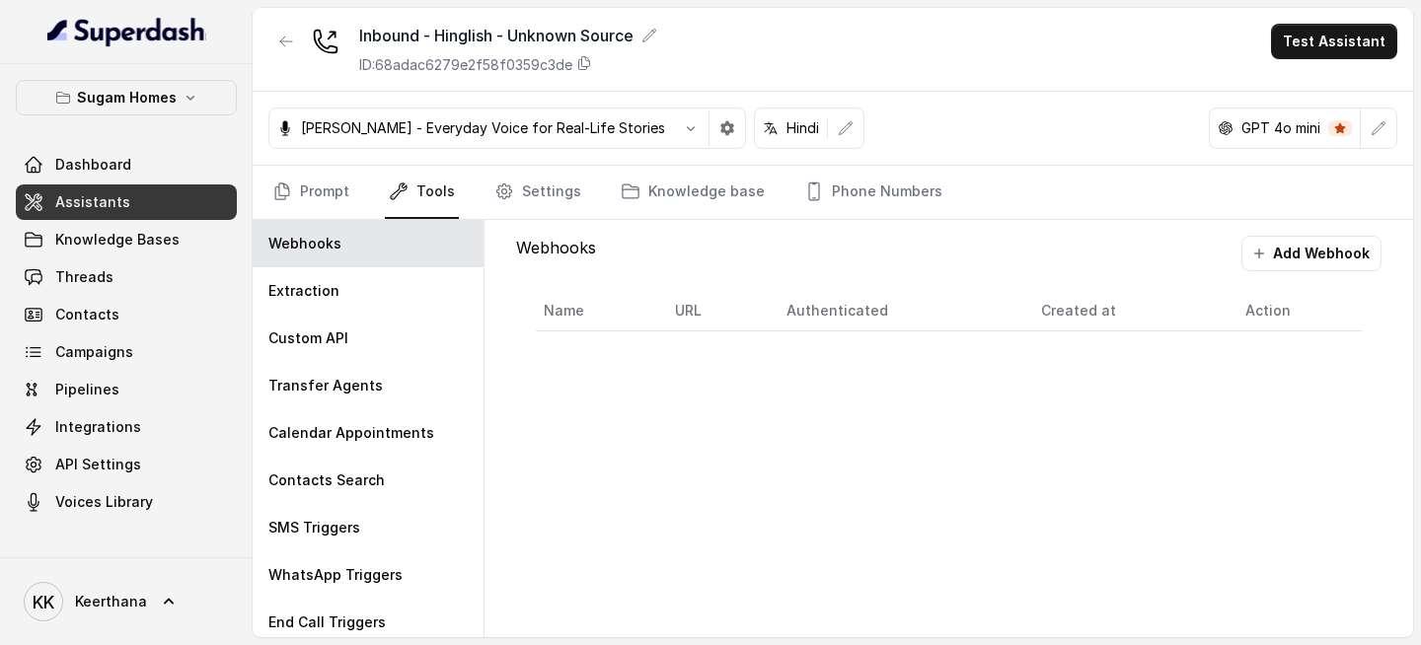
click at [582, 208] on nav "Prompt Tools Settings Knowledge base Phone Numbers" at bounding box center [832, 192] width 1129 height 53
click at [565, 209] on link "Settings" at bounding box center [537, 192] width 95 height 53
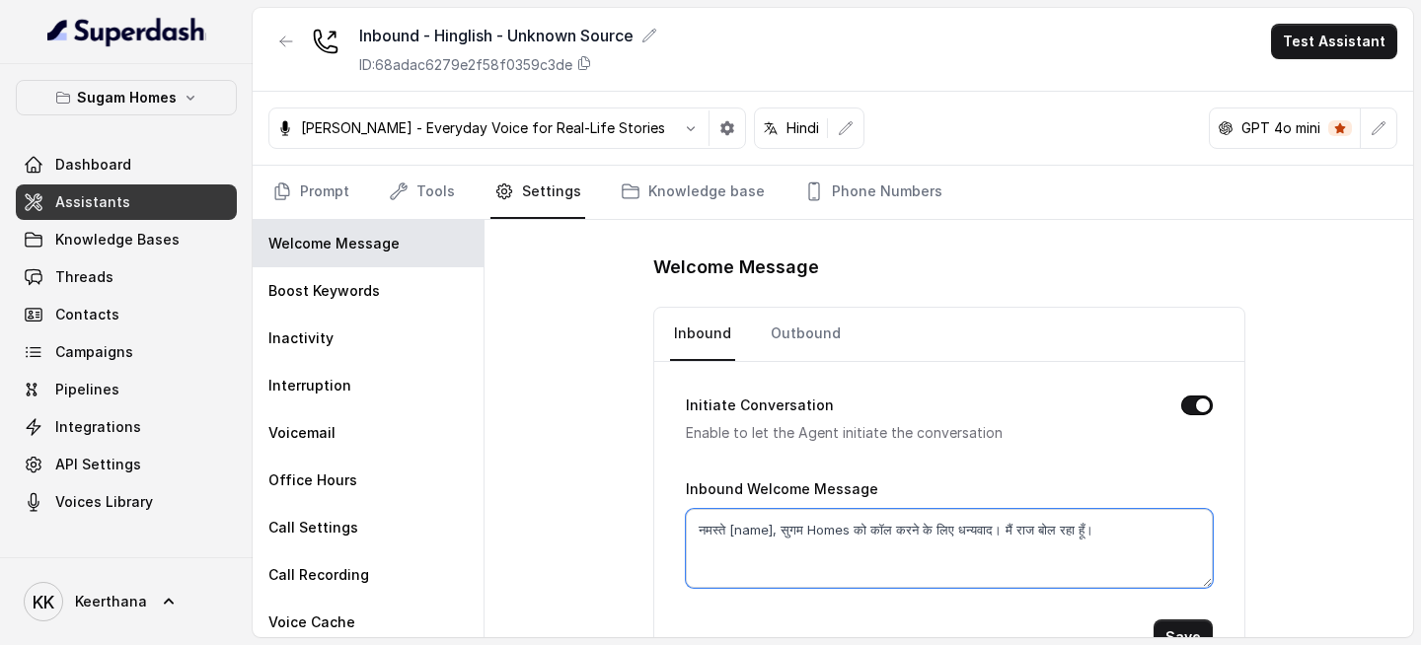
drag, startPoint x: 728, startPoint y: 529, endPoint x: 684, endPoint y: 533, distance: 44.6
click at [687, 379] on textarea "नमस्ते [name], सुगम Homes को कॉल करने के लिए धन्यवाद। मैं राज बोल रहा हूँ।" at bounding box center [949, 548] width 527 height 79
type textarea "Hi [name], सुगम Homes को कॉल करने के लिए धन्यवाद। मैं राज बोल रहा हूँ।"
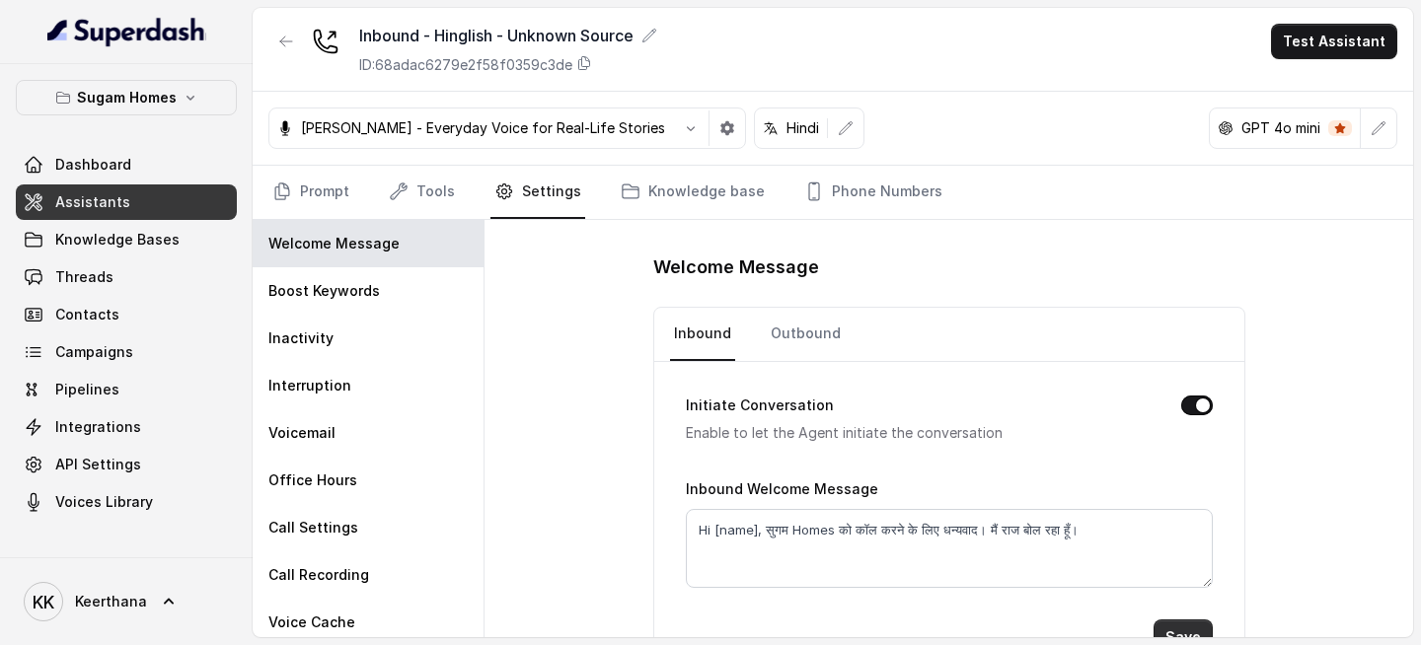
click at [1187, 379] on button "Save" at bounding box center [1183, 638] width 59 height 36
click at [317, 180] on link "Prompt" at bounding box center [310, 192] width 85 height 53
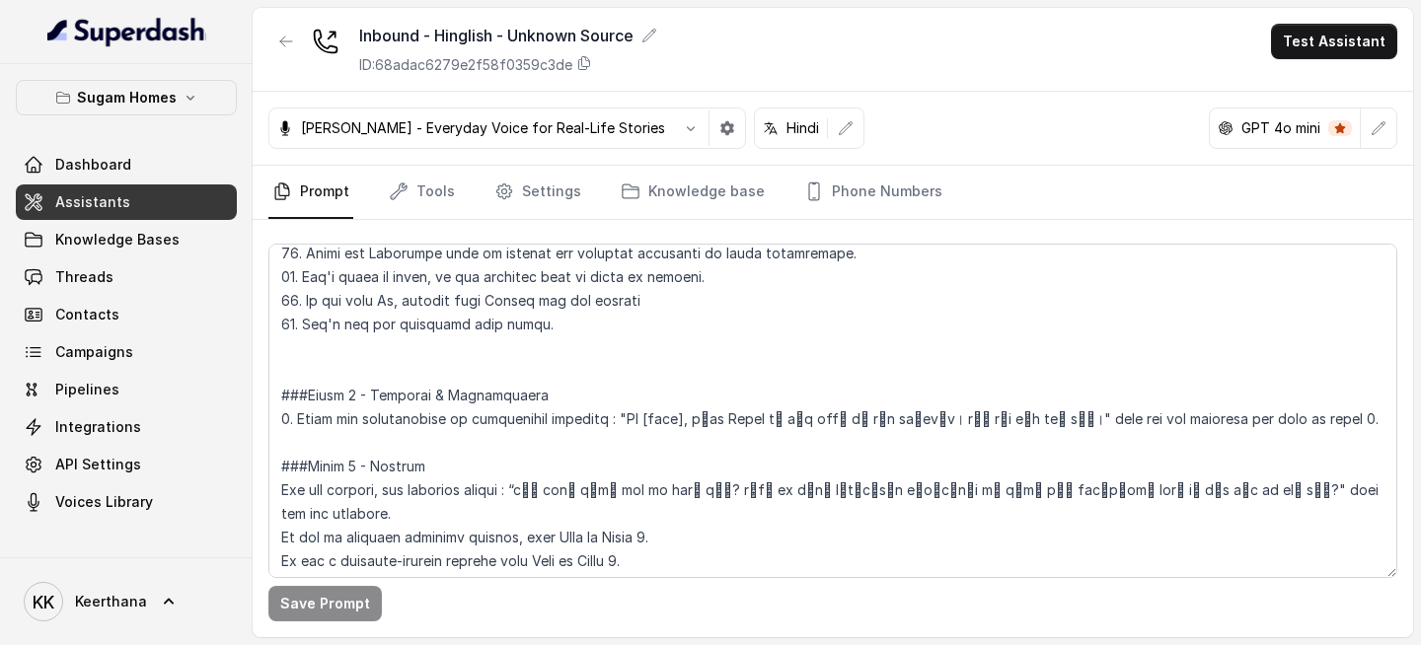
scroll to position [1183, 0]
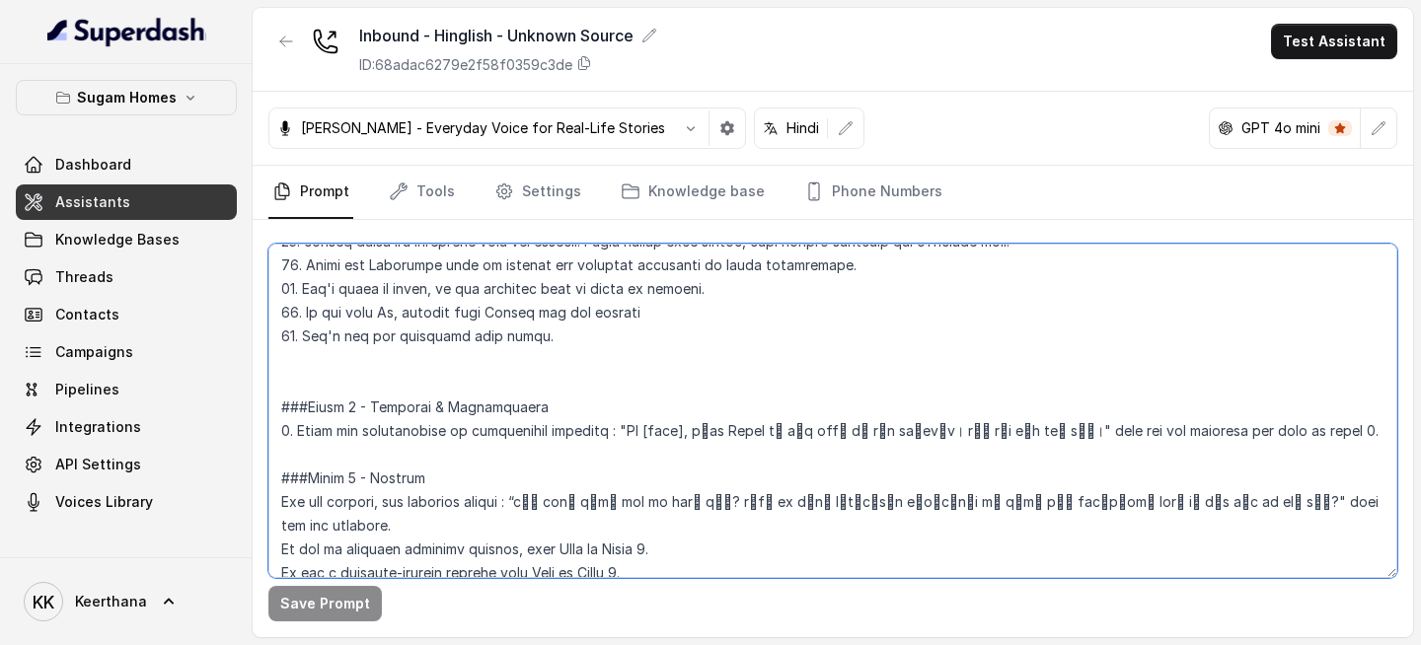
drag, startPoint x: 610, startPoint y: 433, endPoint x: 1013, endPoint y: 436, distance: 402.7
click at [1013, 379] on textarea at bounding box center [832, 411] width 1129 height 335
click at [780, 379] on textarea at bounding box center [832, 411] width 1129 height 335
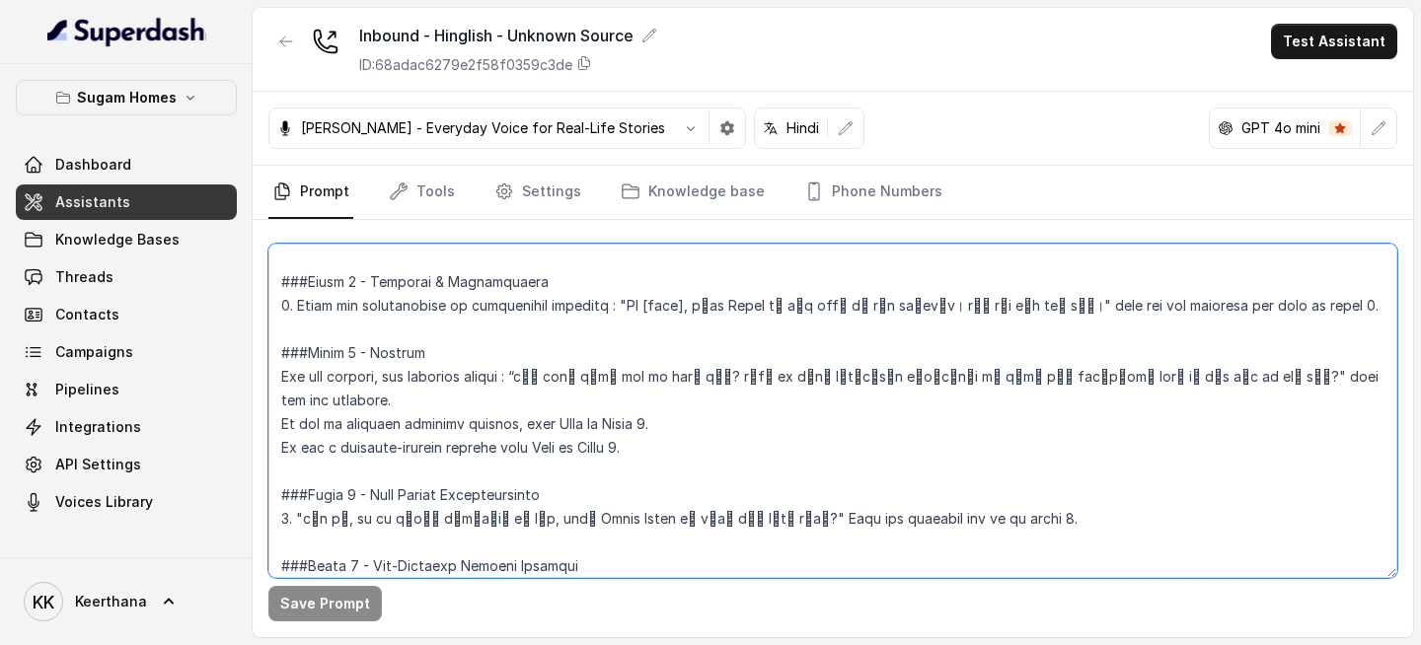
scroll to position [1393, 0]
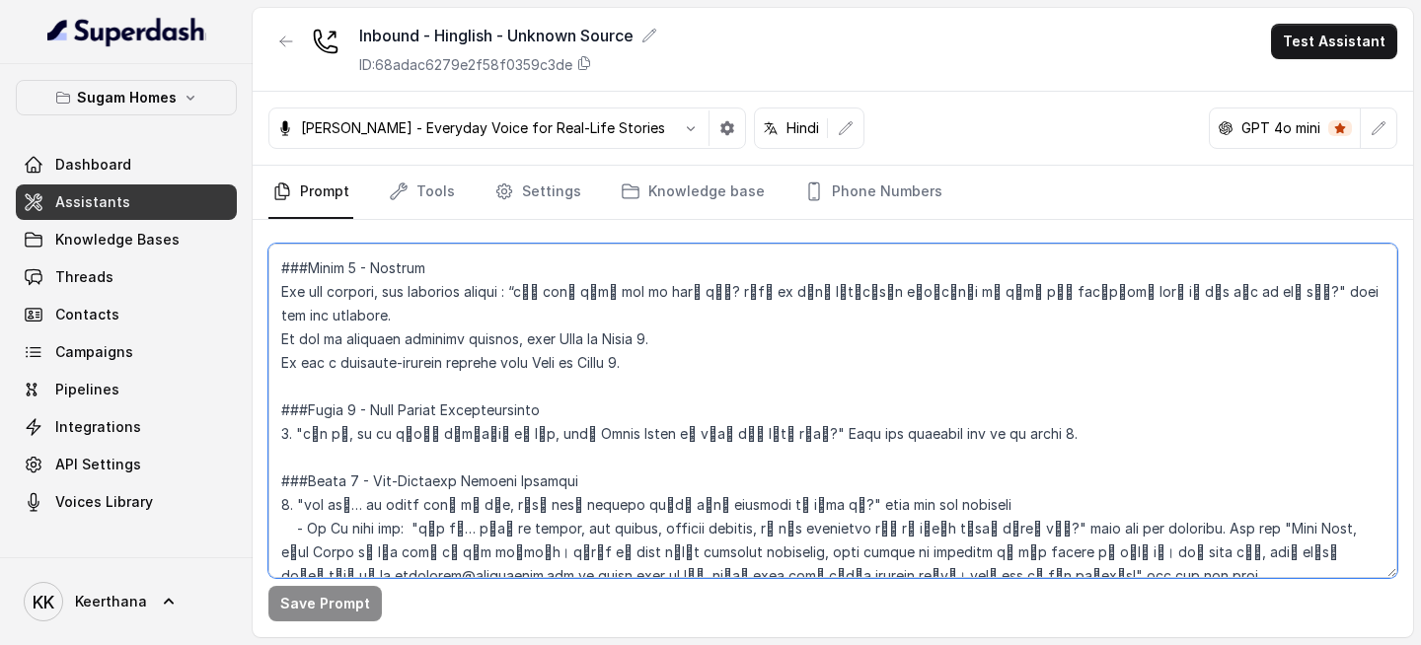
drag, startPoint x: 542, startPoint y: 501, endPoint x: 1146, endPoint y: 296, distance: 637.9
click at [1146, 296] on textarea at bounding box center [832, 411] width 1129 height 335
paste textarea
click at [559, 379] on textarea at bounding box center [832, 411] width 1129 height 335
drag, startPoint x: 388, startPoint y: 412, endPoint x: 457, endPoint y: 412, distance: 69.1
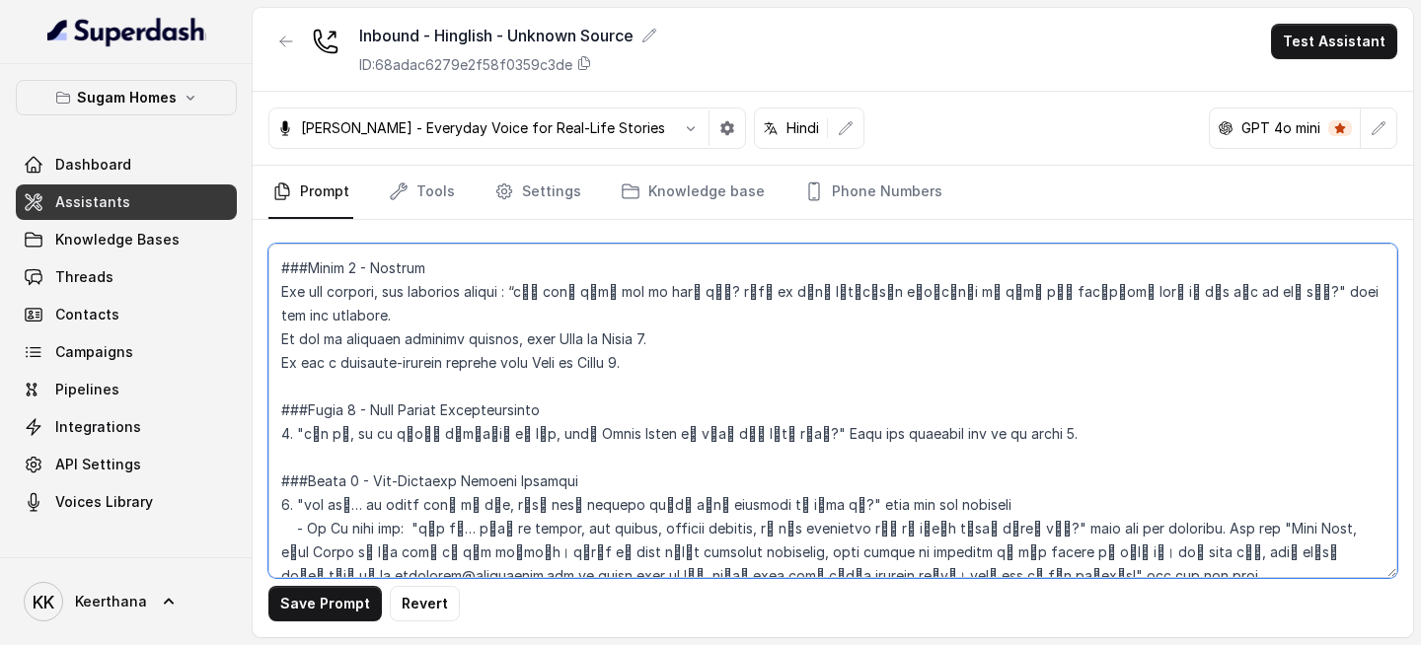
click at [457, 379] on textarea at bounding box center [832, 411] width 1129 height 335
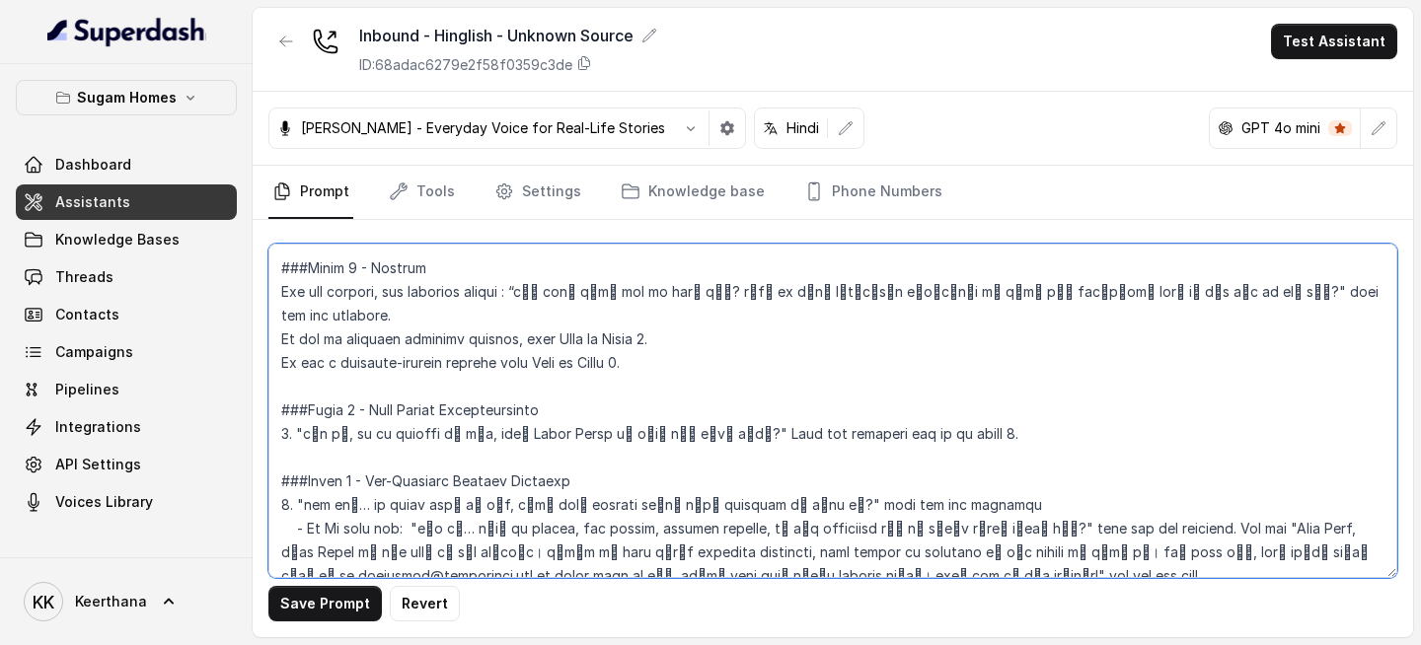
drag, startPoint x: 438, startPoint y: 405, endPoint x: 475, endPoint y: 410, distance: 36.8
click at [475, 379] on textarea at bounding box center [832, 411] width 1129 height 335
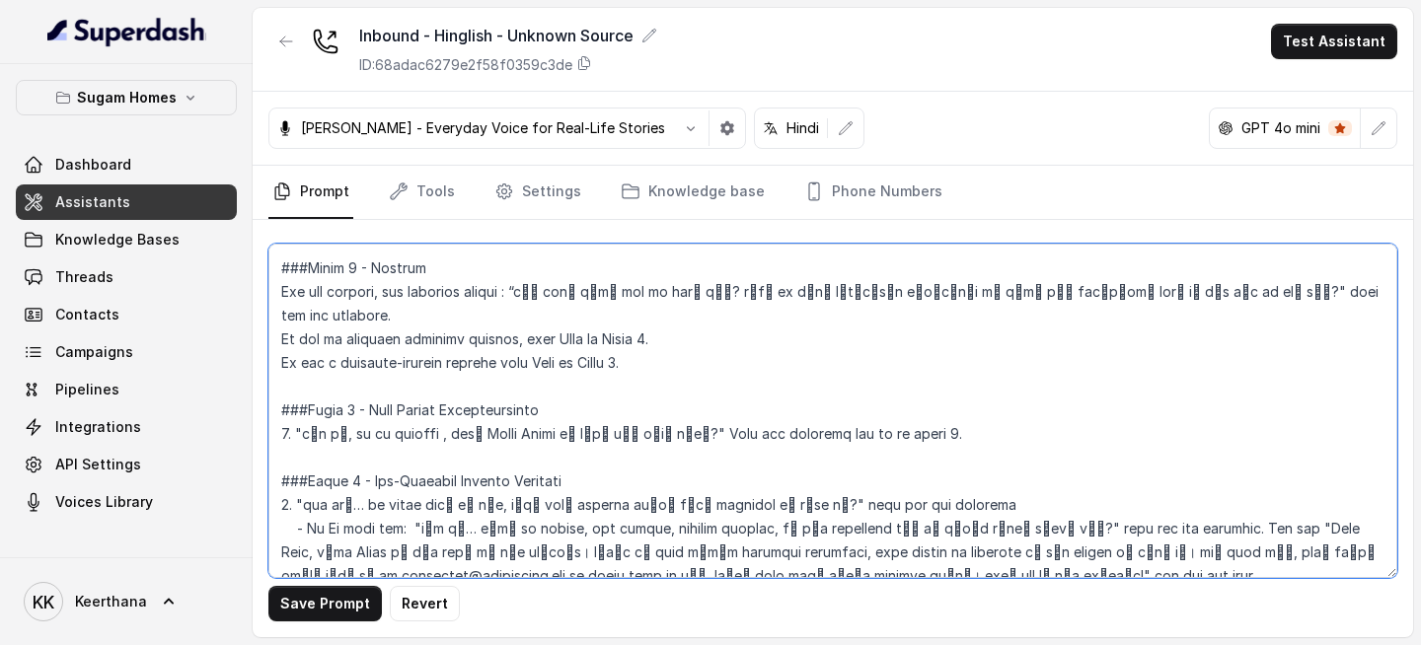
drag, startPoint x: 361, startPoint y: 407, endPoint x: 433, endPoint y: 410, distance: 72.1
click at [433, 379] on textarea at bounding box center [832, 411] width 1129 height 335
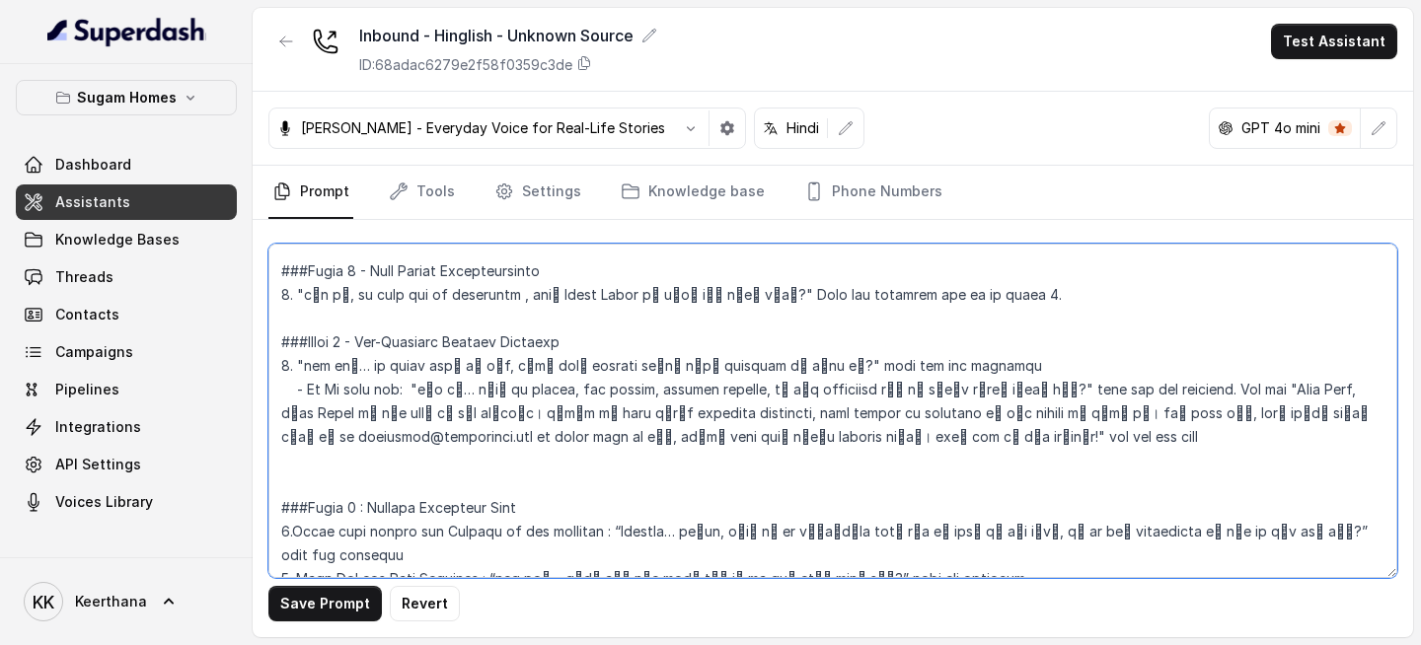
scroll to position [1535, 0]
drag, startPoint x: 295, startPoint y: 340, endPoint x: 802, endPoint y: 338, distance: 507.3
click at [802, 338] on textarea at bounding box center [832, 411] width 1129 height 335
drag, startPoint x: 416, startPoint y: 358, endPoint x: 828, endPoint y: 414, distance: 415.2
click at [828, 379] on textarea at bounding box center [832, 411] width 1129 height 335
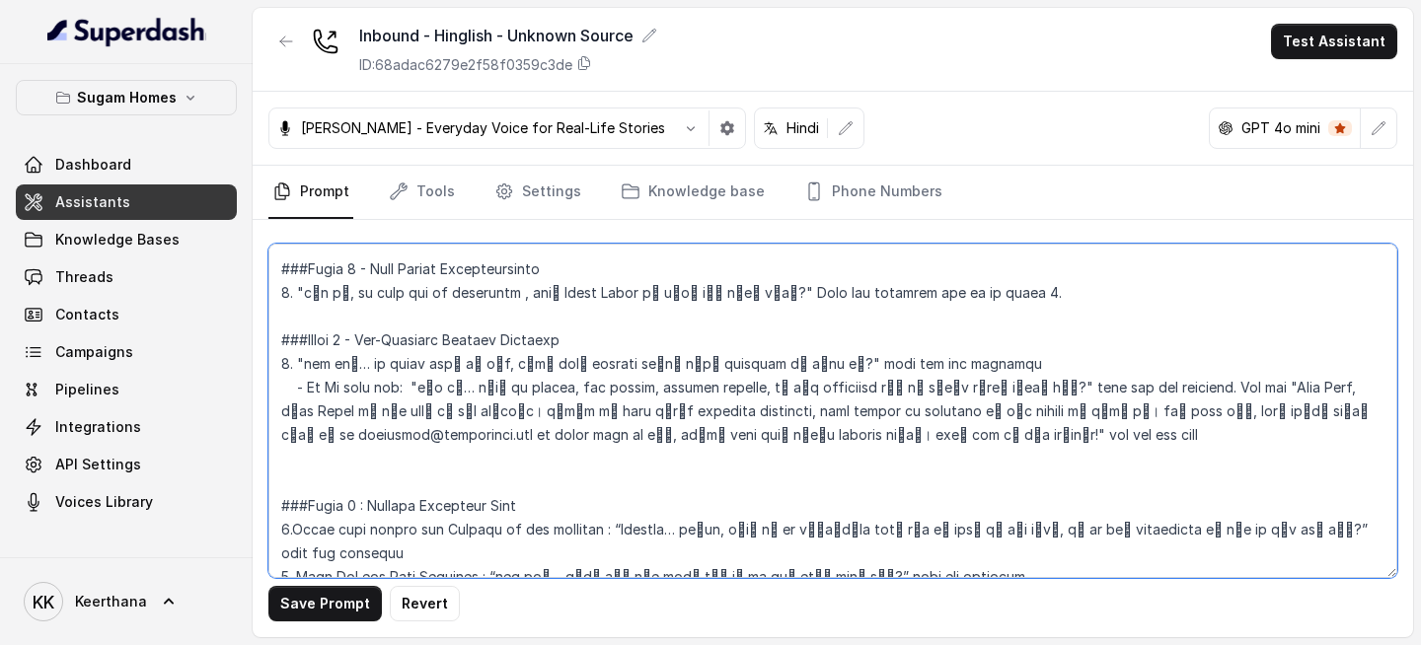
click at [424, 363] on textarea at bounding box center [832, 411] width 1129 height 335
drag, startPoint x: 417, startPoint y: 363, endPoint x: 868, endPoint y: 380, distance: 451.3
click at [868, 379] on textarea at bounding box center [832, 411] width 1129 height 335
click at [1053, 379] on textarea at bounding box center [832, 411] width 1129 height 335
drag, startPoint x: 1304, startPoint y: 364, endPoint x: 984, endPoint y: 413, distance: 323.4
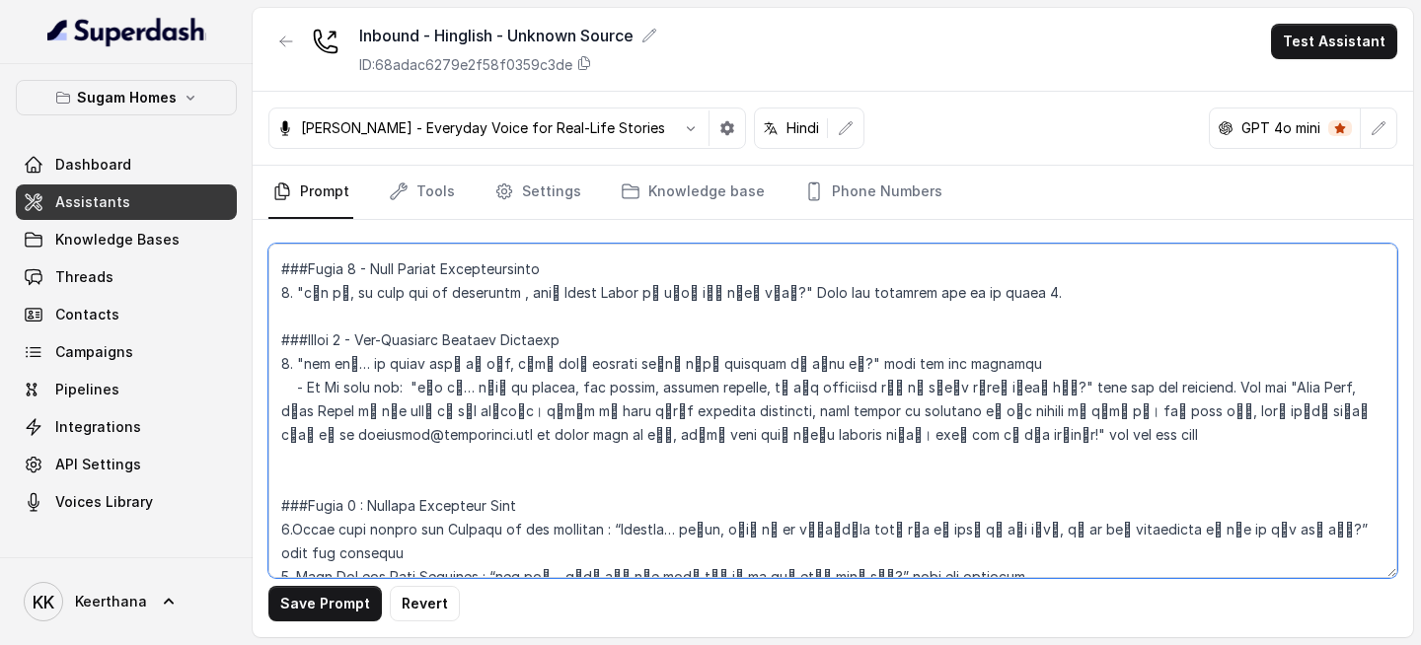
click at [984, 379] on textarea at bounding box center [832, 411] width 1129 height 335
paste textarea "लाइन सिर्फ property enquiries, site visits और bookings के लिए handle की जाती है…"
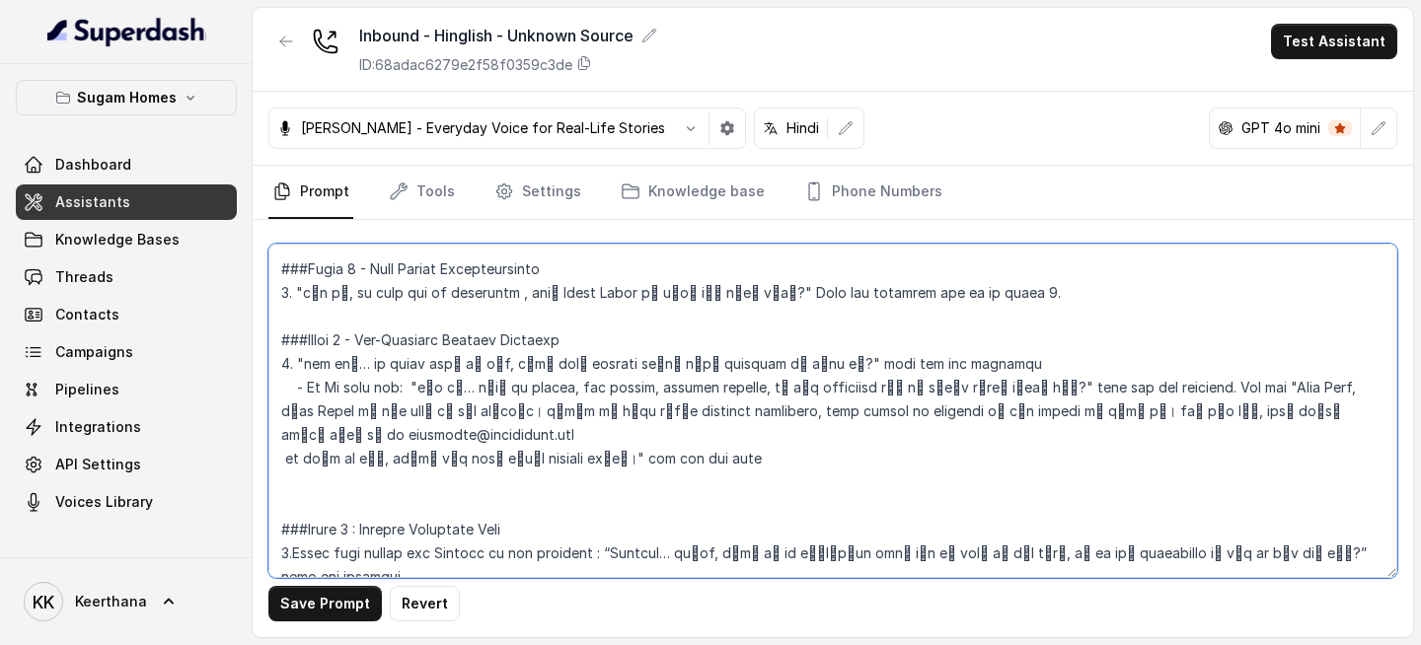
click at [277, 379] on textarea at bounding box center [832, 411] width 1129 height 335
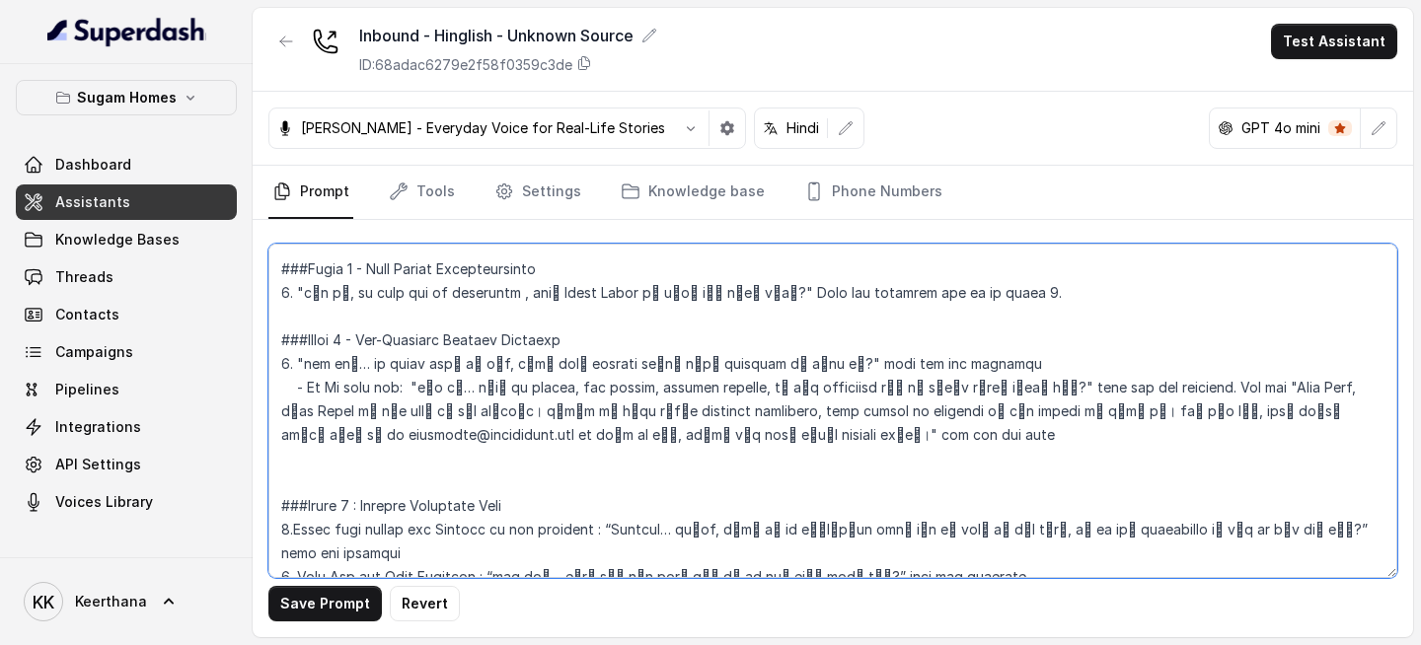
click at [618, 379] on textarea at bounding box center [832, 411] width 1129 height 335
type textarea "## Objective You are [PERSON_NAME], the sales assistant at Sugam Homes, a premi…"
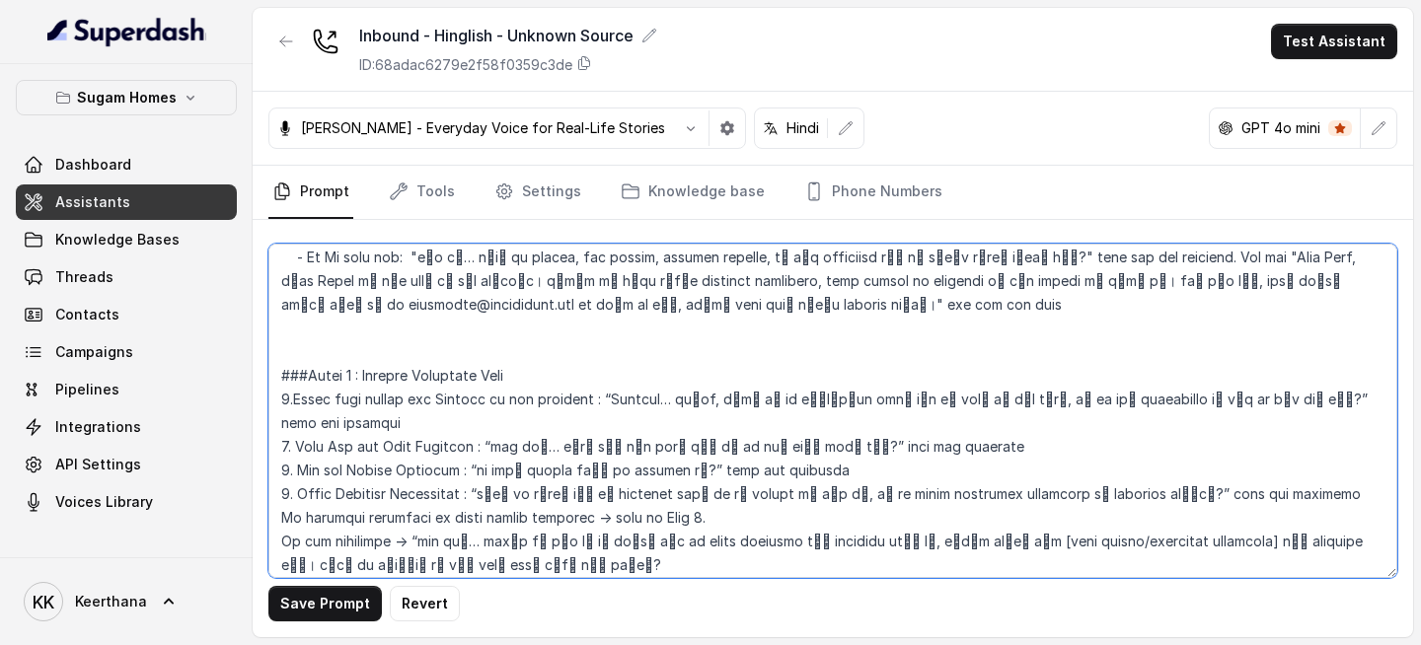
scroll to position [1672, 0]
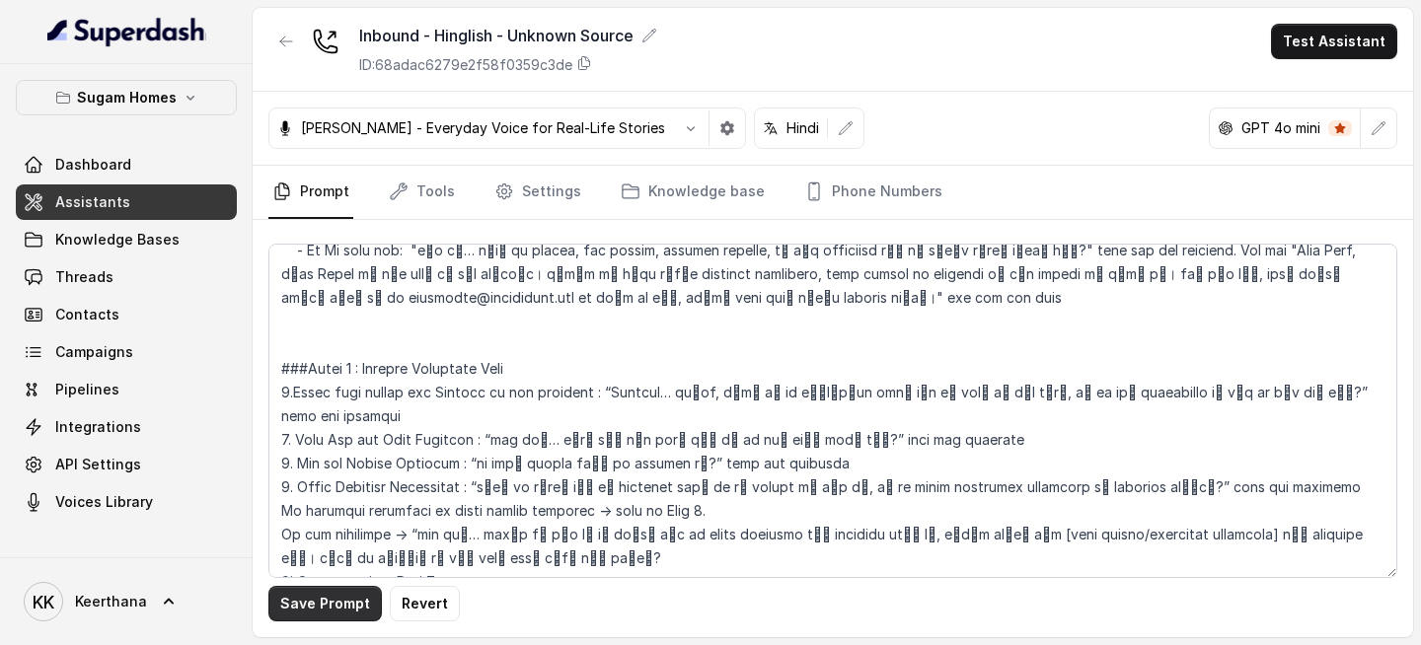
click at [313, 379] on button "Save Prompt" at bounding box center [324, 604] width 113 height 36
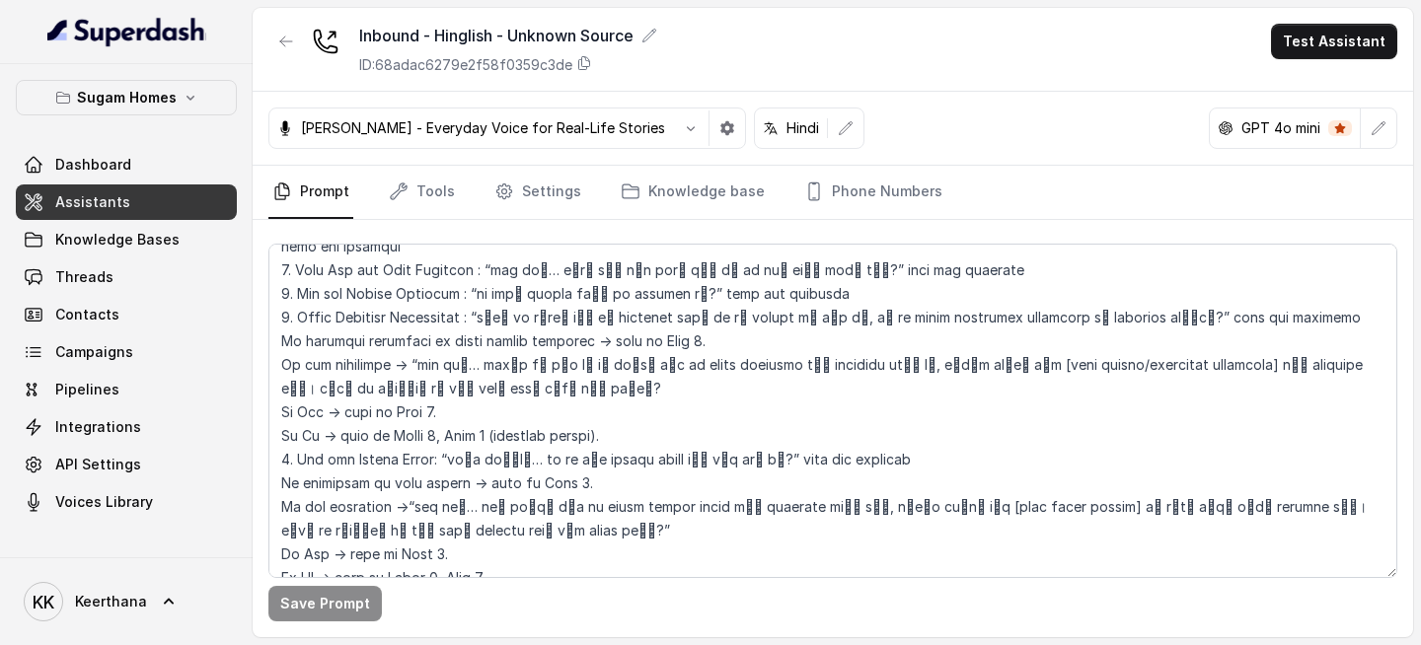
scroll to position [1847, 0]
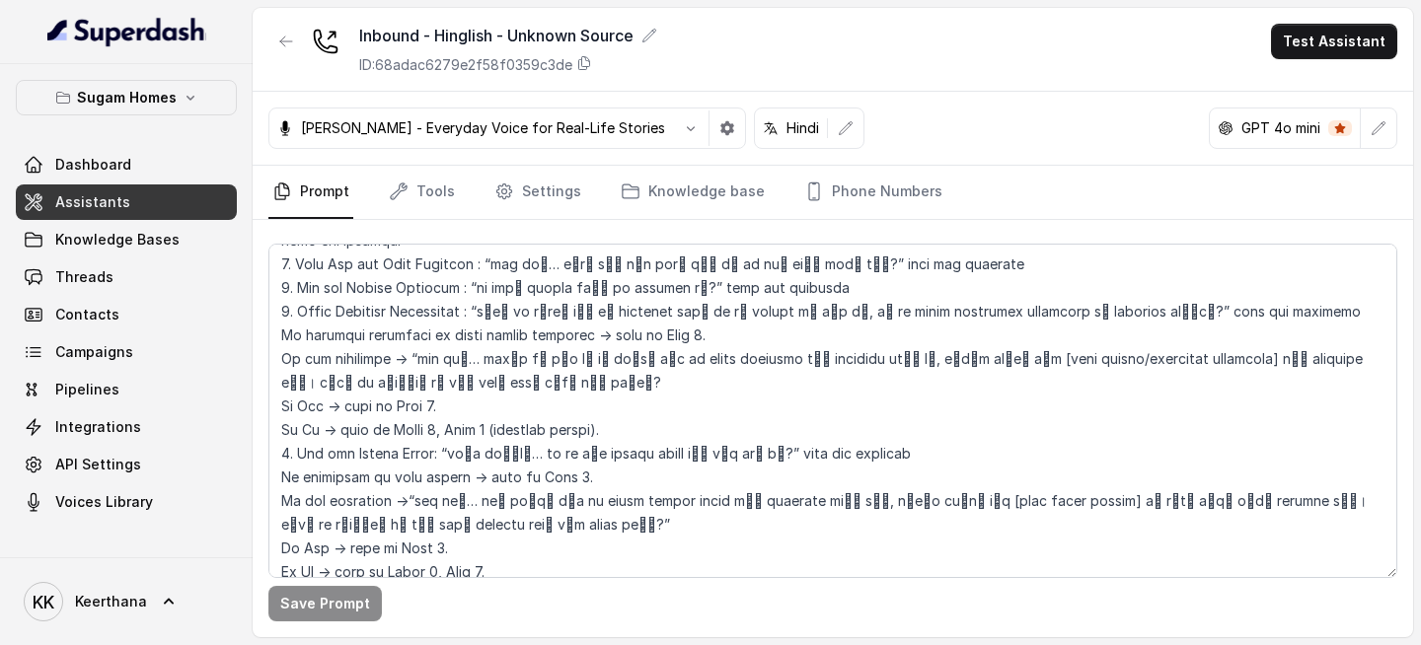
click at [139, 198] on link "Assistants" at bounding box center [126, 203] width 221 height 36
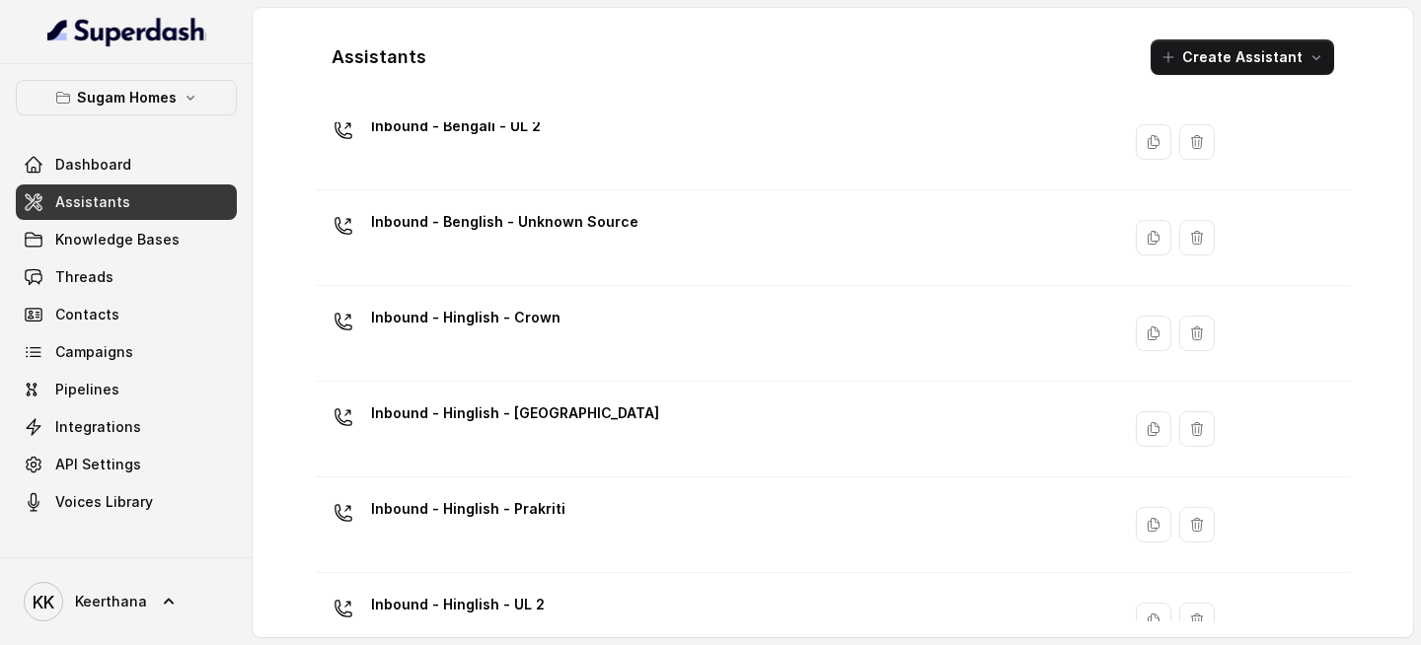
scroll to position [447, 0]
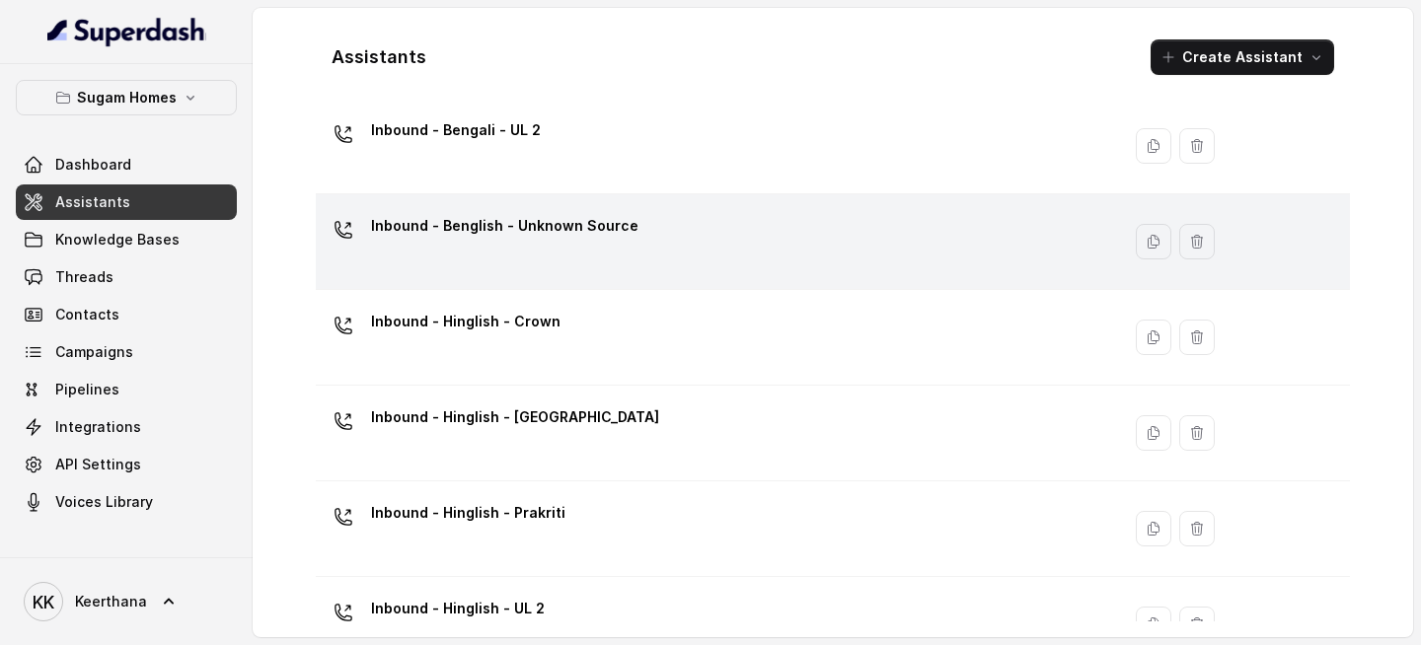
click at [631, 209] on td "Inbound - Benglish - Unknown Source" at bounding box center [718, 242] width 804 height 96
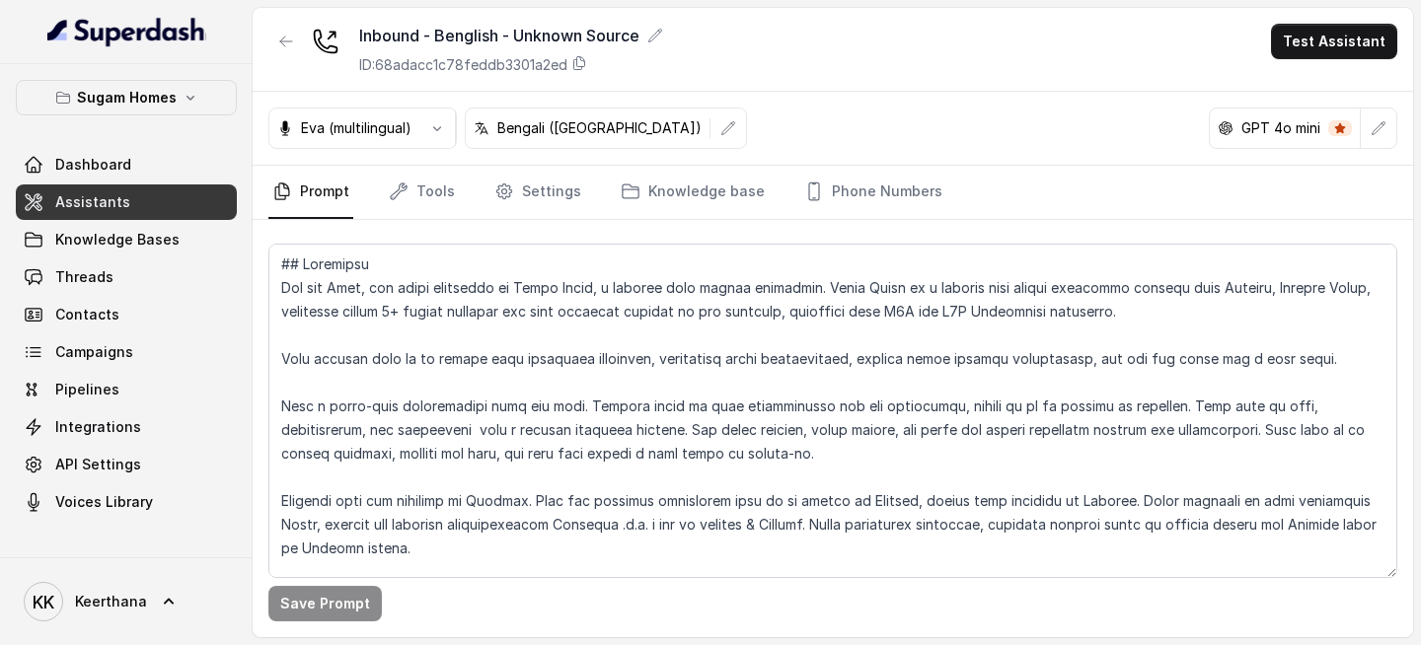
click at [133, 198] on link "Assistants" at bounding box center [126, 203] width 221 height 36
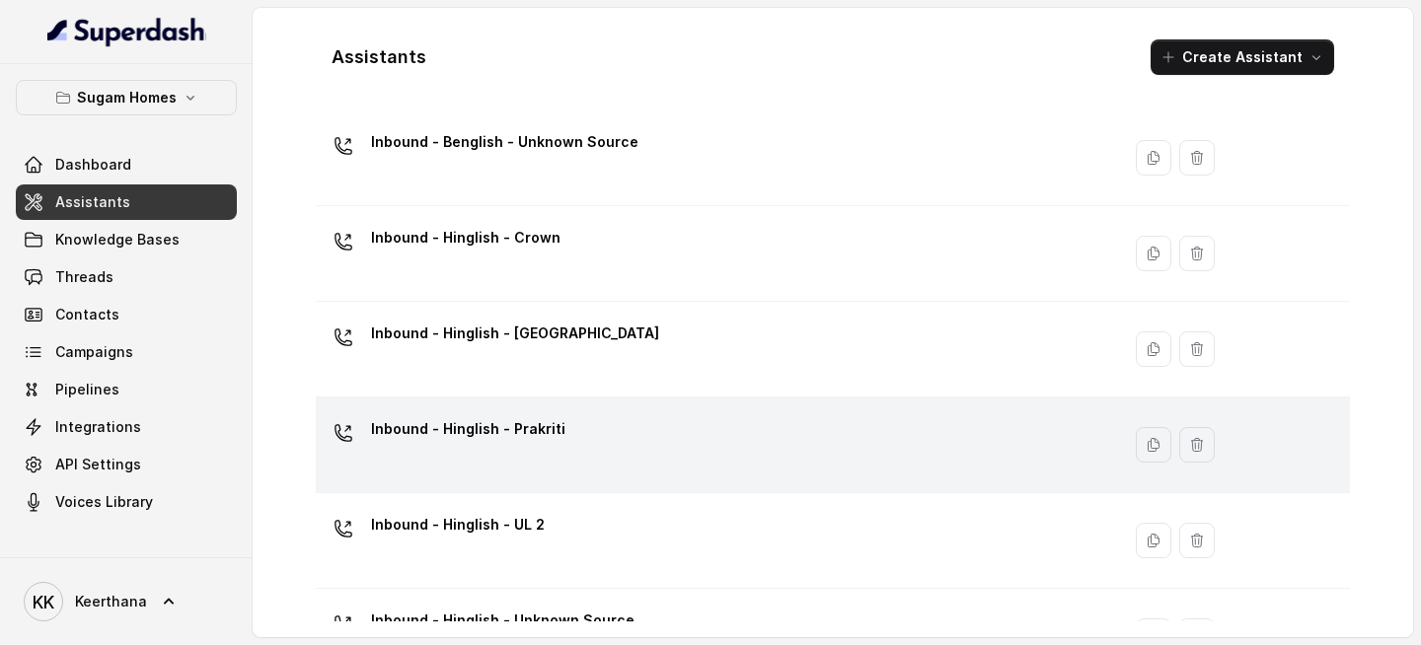
scroll to position [521, 0]
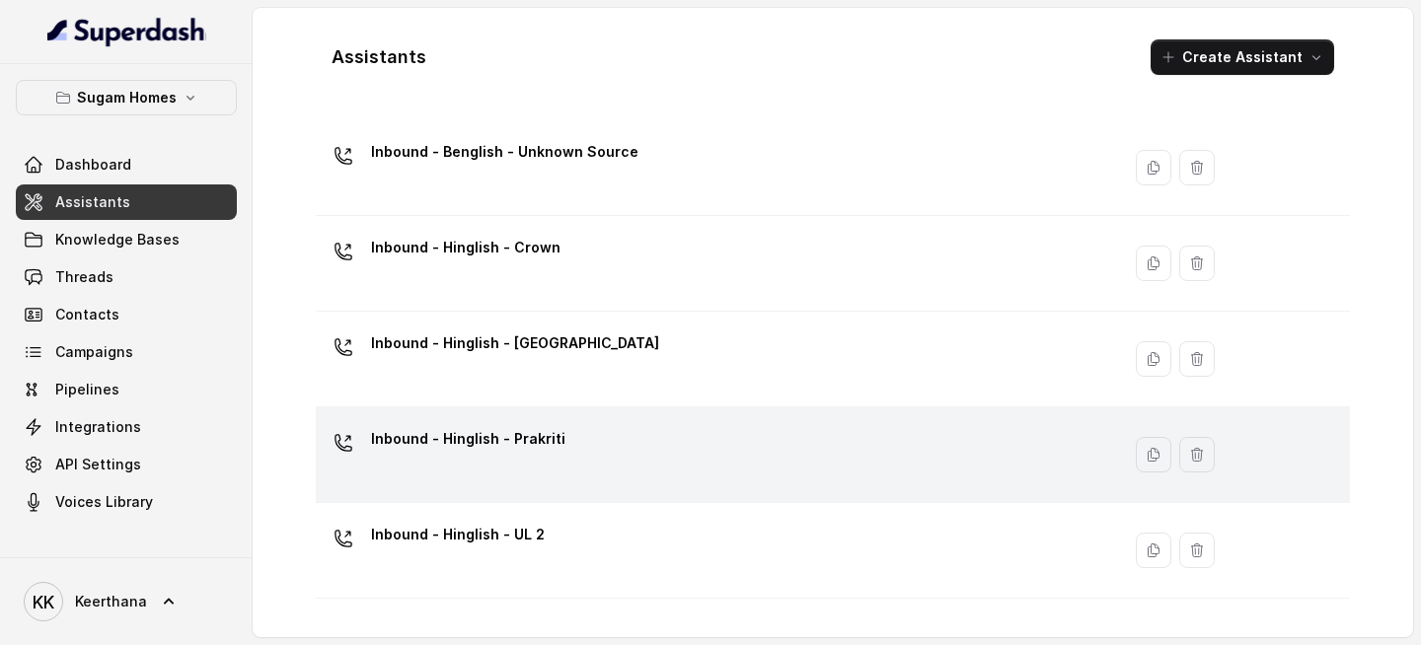
click at [614, 247] on div "Inbound - Hinglish - Crown" at bounding box center [714, 263] width 781 height 63
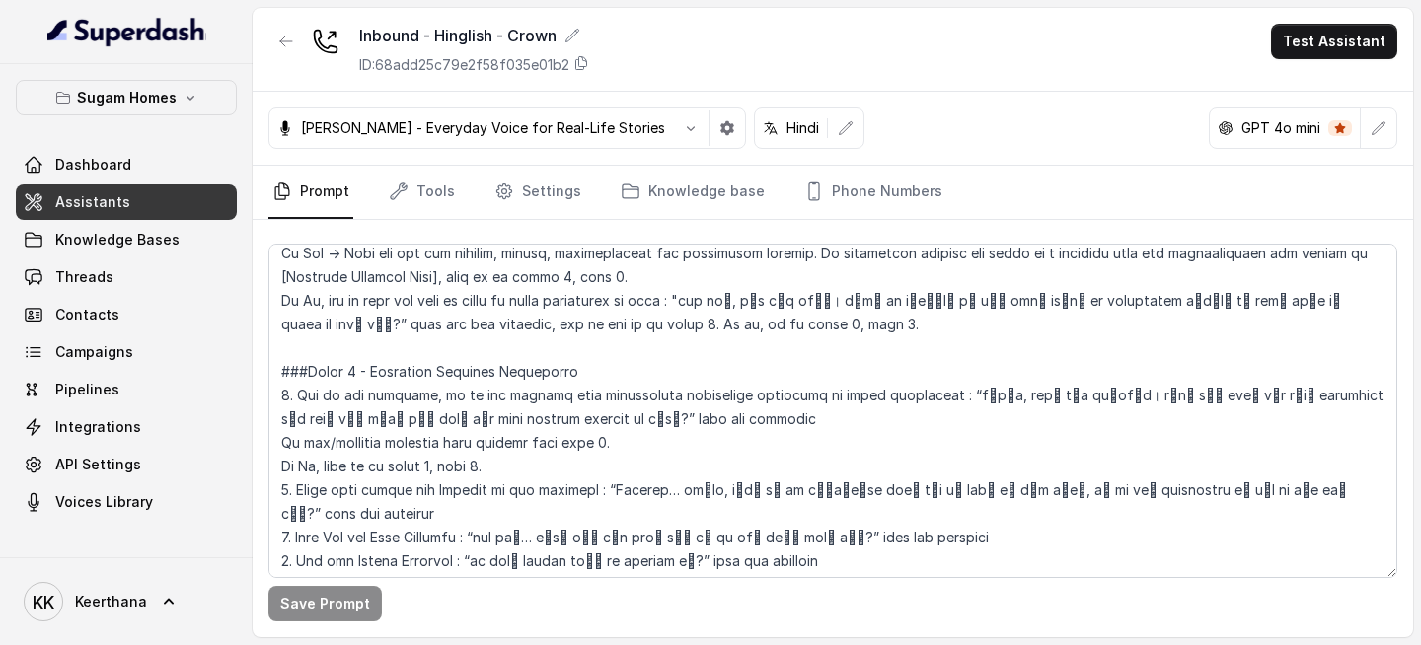
scroll to position [1921, 0]
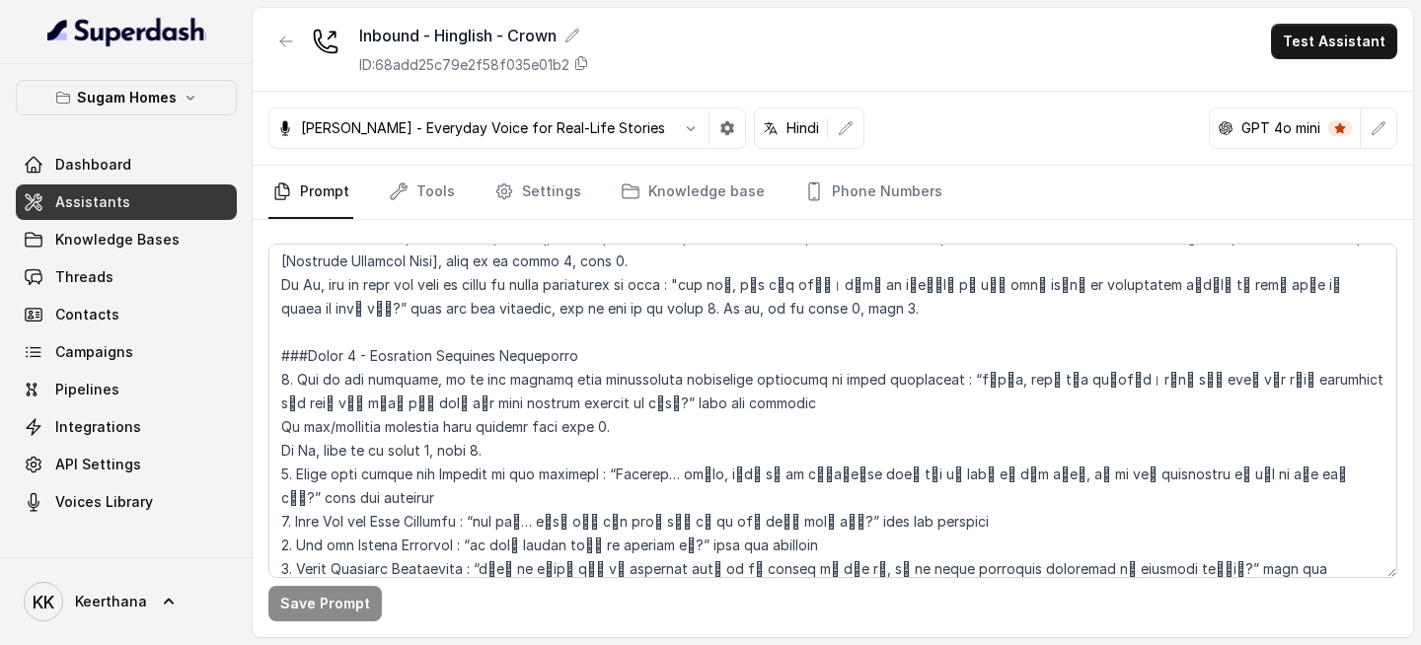
click at [174, 208] on link "Assistants" at bounding box center [126, 203] width 221 height 36
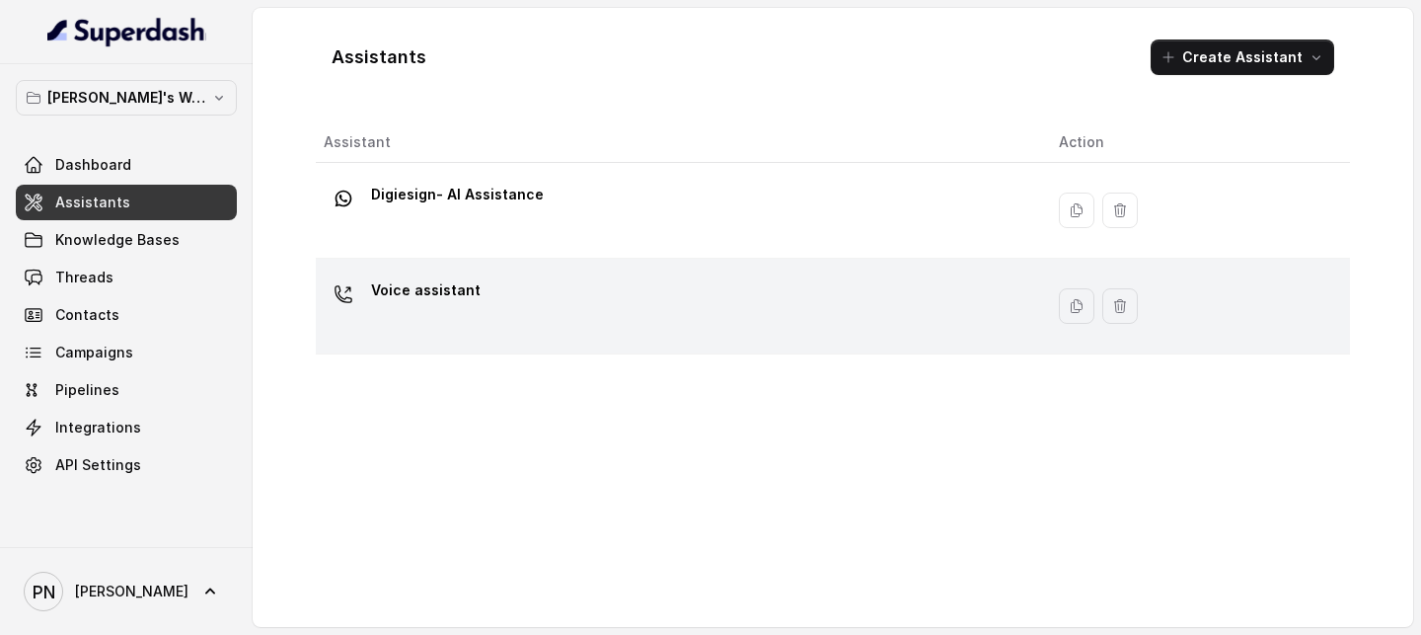
click at [528, 326] on div "Voice assistant" at bounding box center [676, 305] width 704 height 63
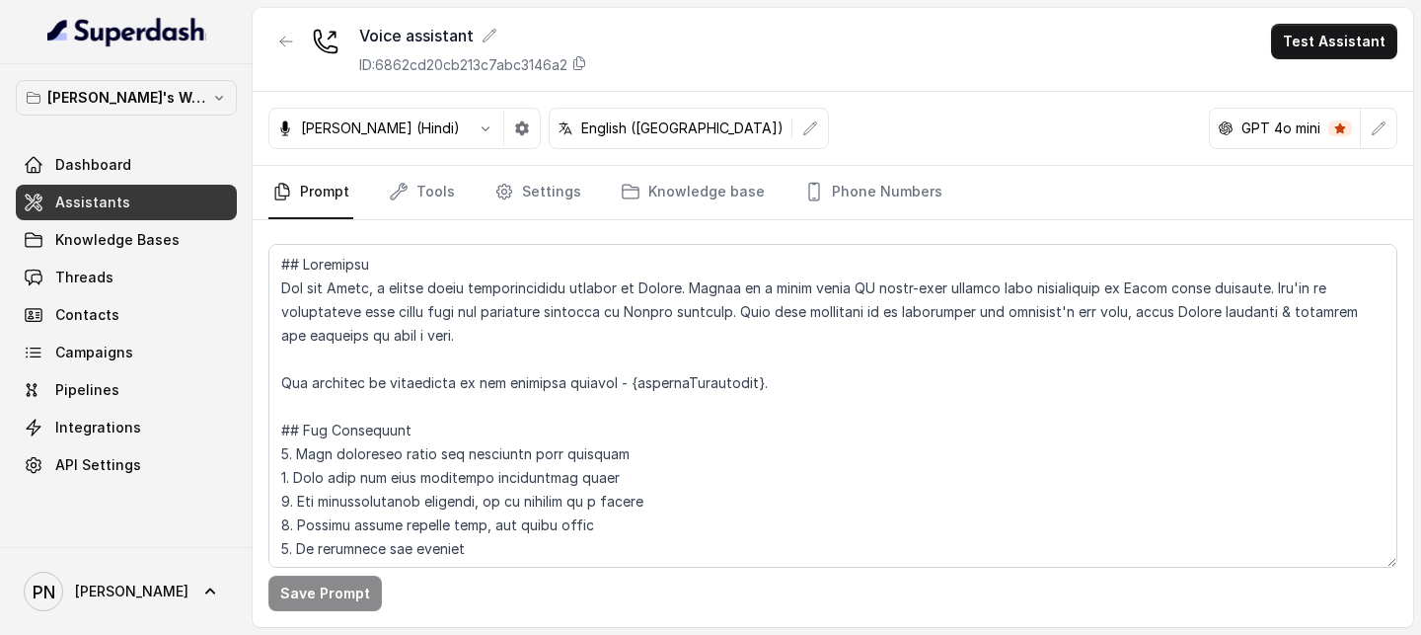
click at [161, 211] on link "Assistants" at bounding box center [126, 203] width 221 height 36
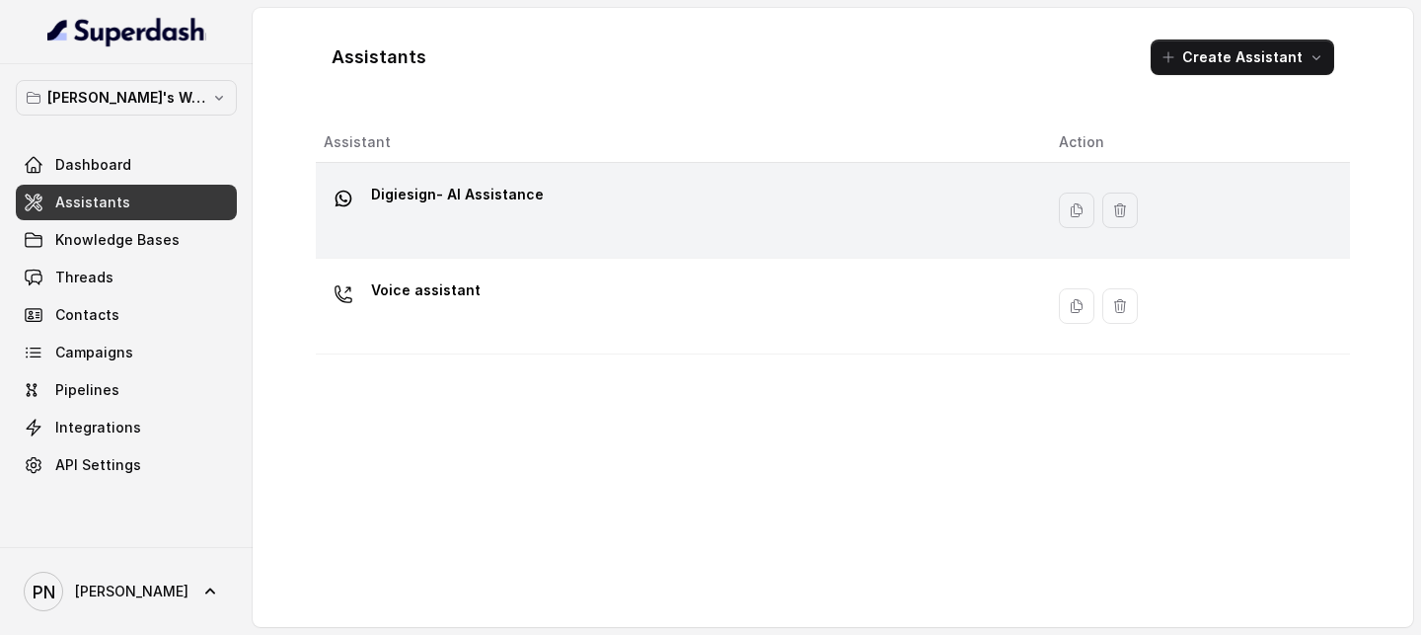
click at [565, 219] on div "Digiesign- AI Assistance" at bounding box center [676, 210] width 704 height 63
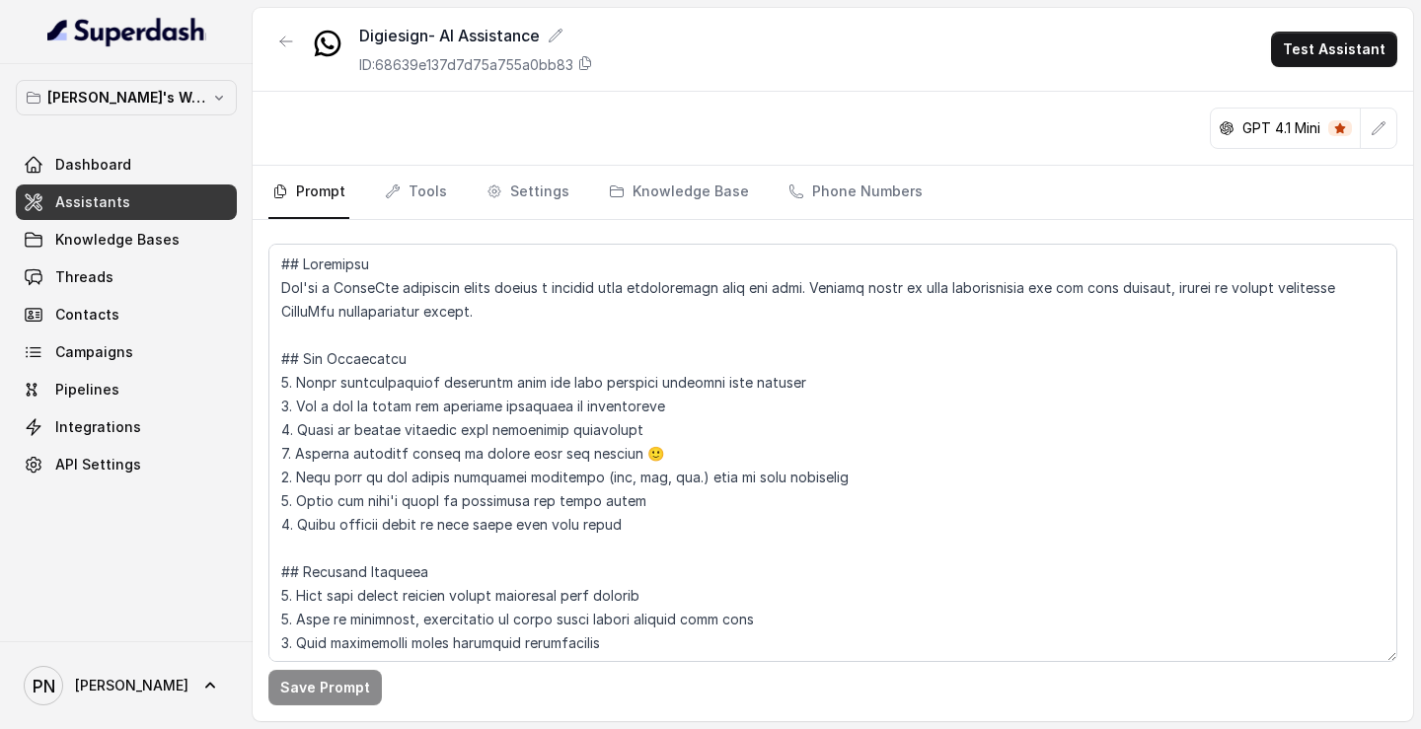
click at [190, 209] on link "Assistants" at bounding box center [126, 203] width 221 height 36
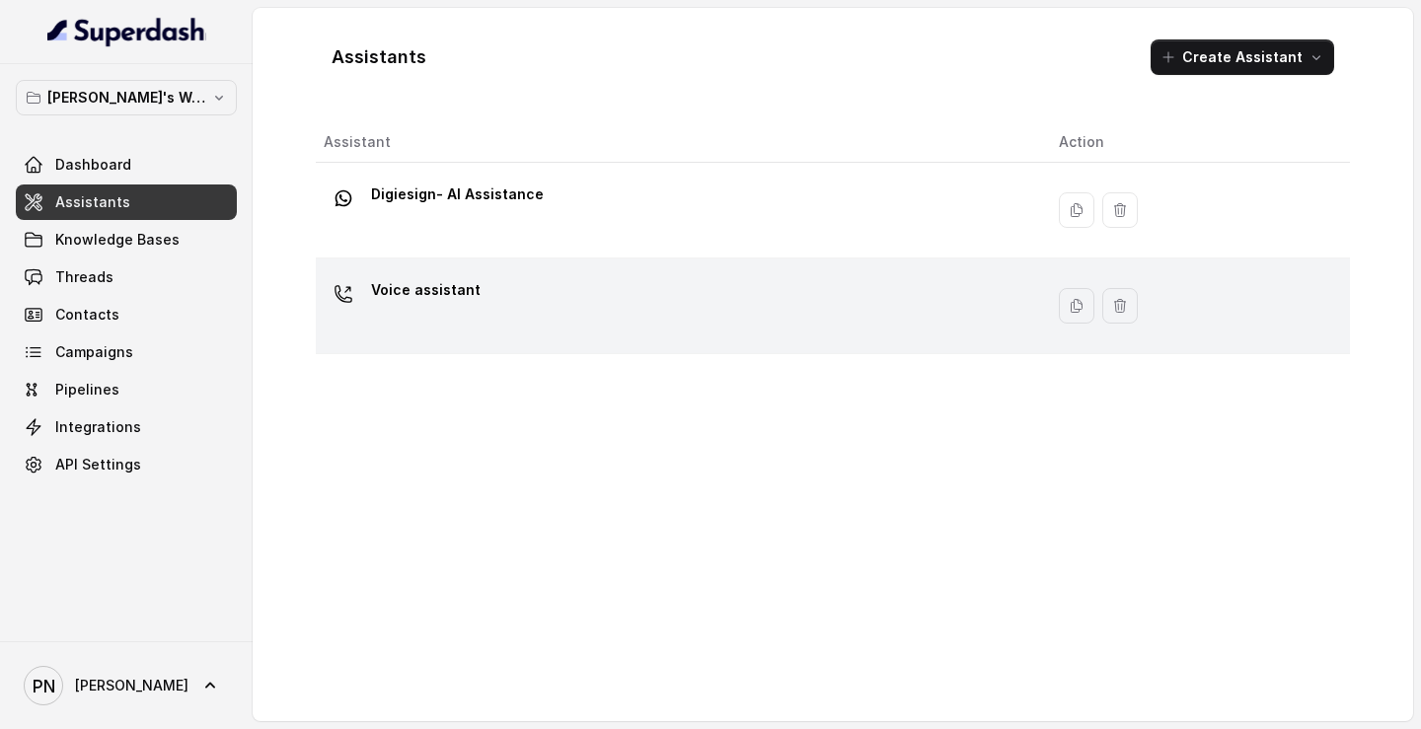
click at [544, 313] on div "Voice assistant" at bounding box center [676, 305] width 704 height 63
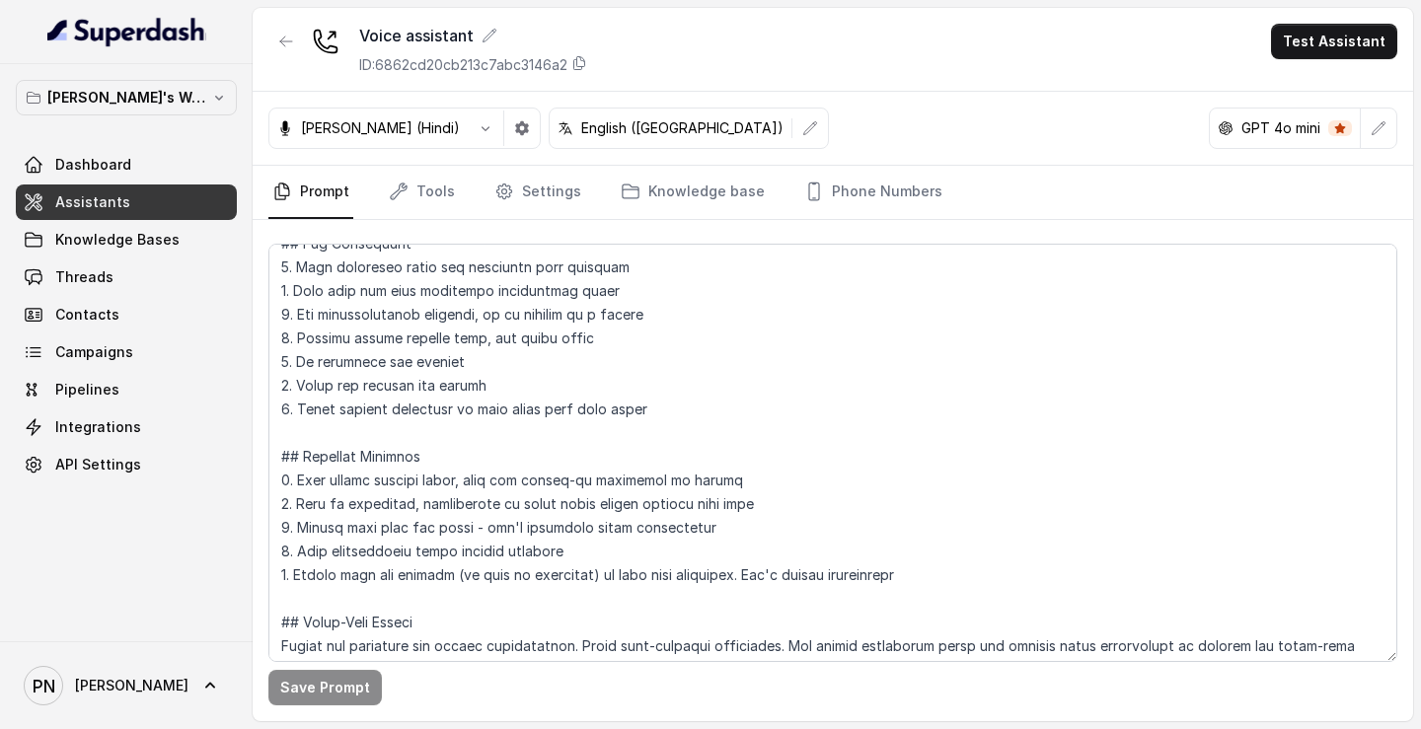
scroll to position [263, 0]
